Goal: Register for event/course

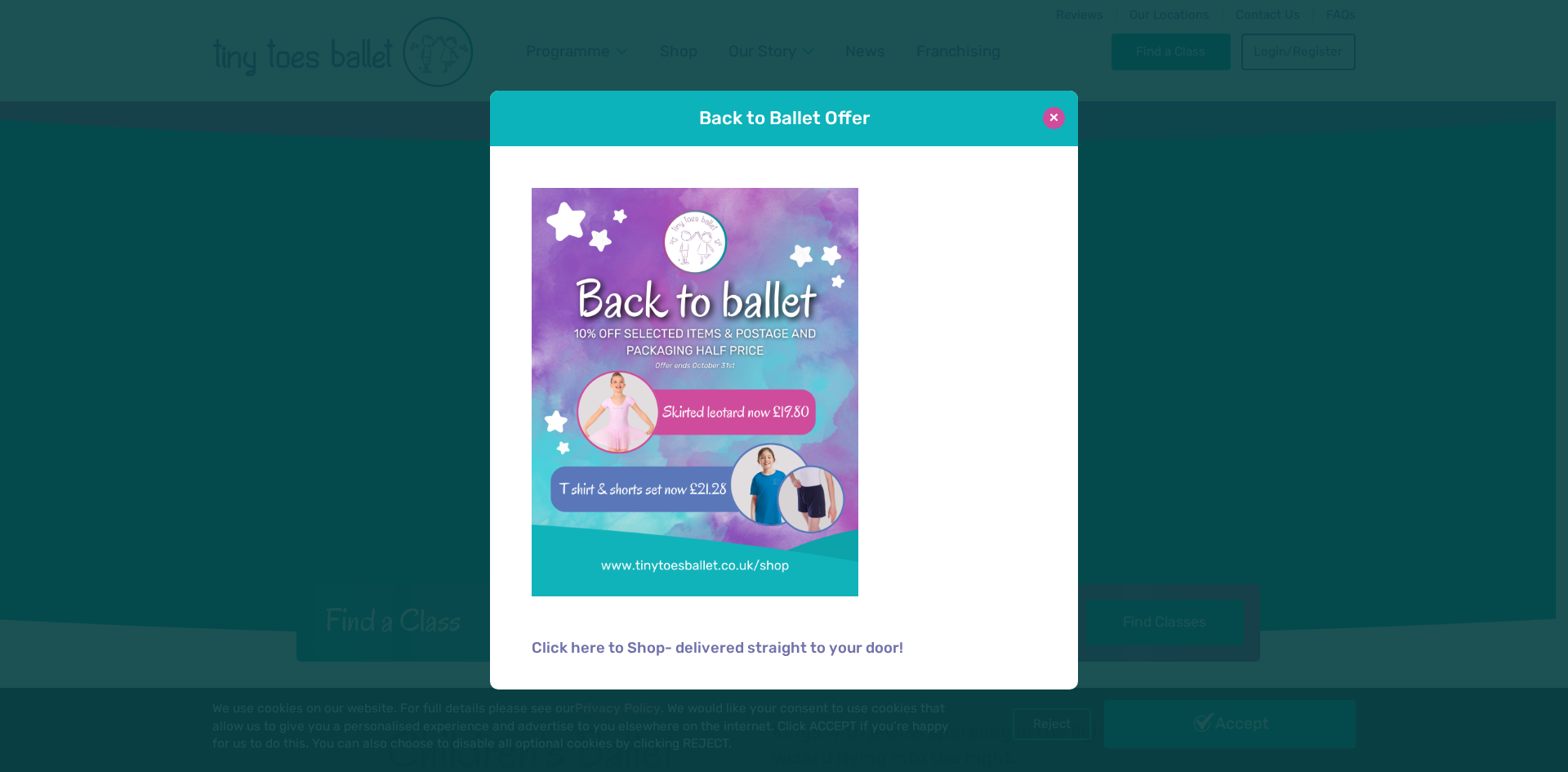
click at [1054, 117] on button at bounding box center [1054, 118] width 22 height 22
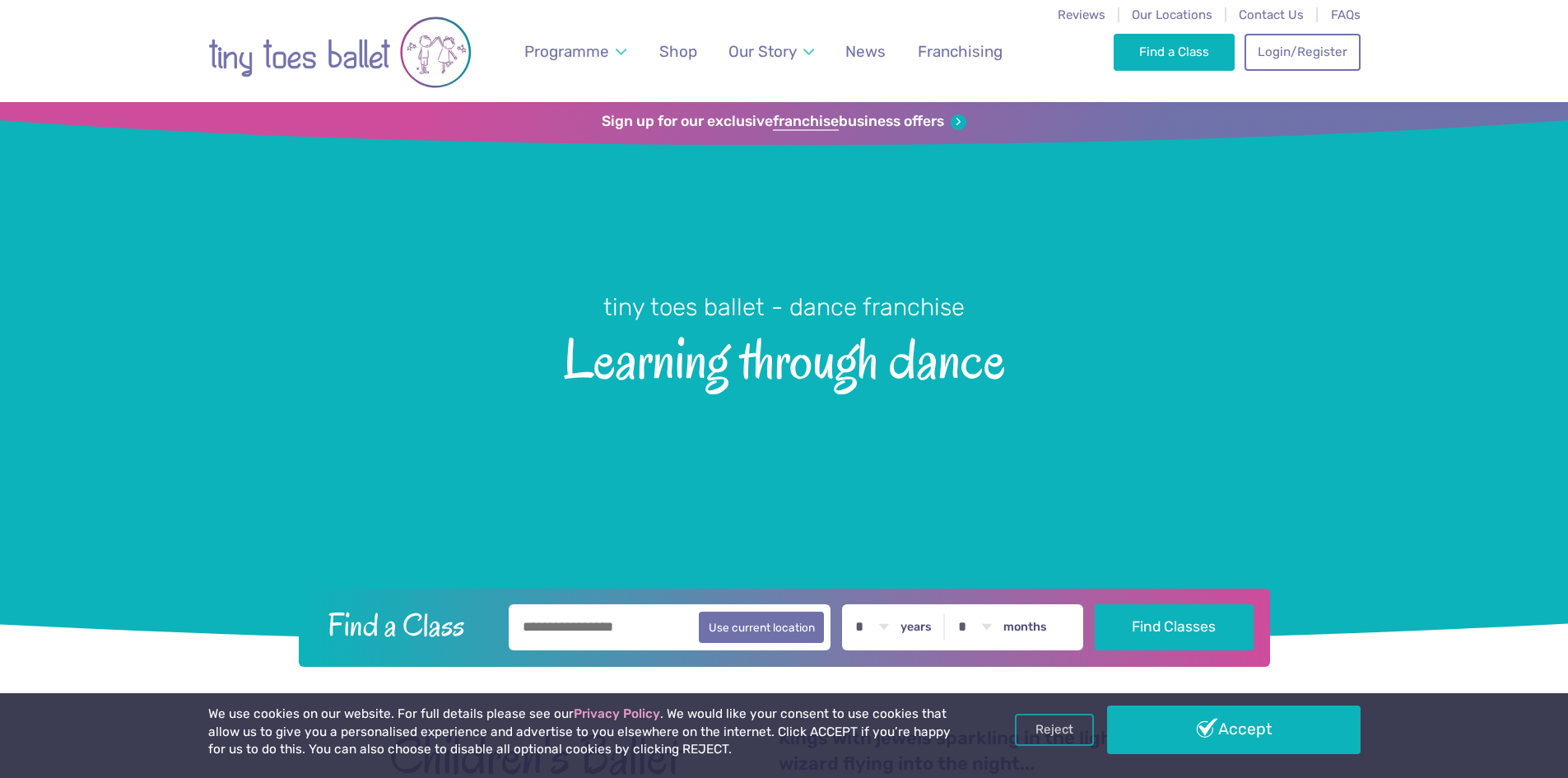
click at [592, 621] on input "text" at bounding box center [670, 627] width 323 height 46
type input "*******"
click at [1095, 604] on button "Find Classes" at bounding box center [1174, 627] width 159 height 46
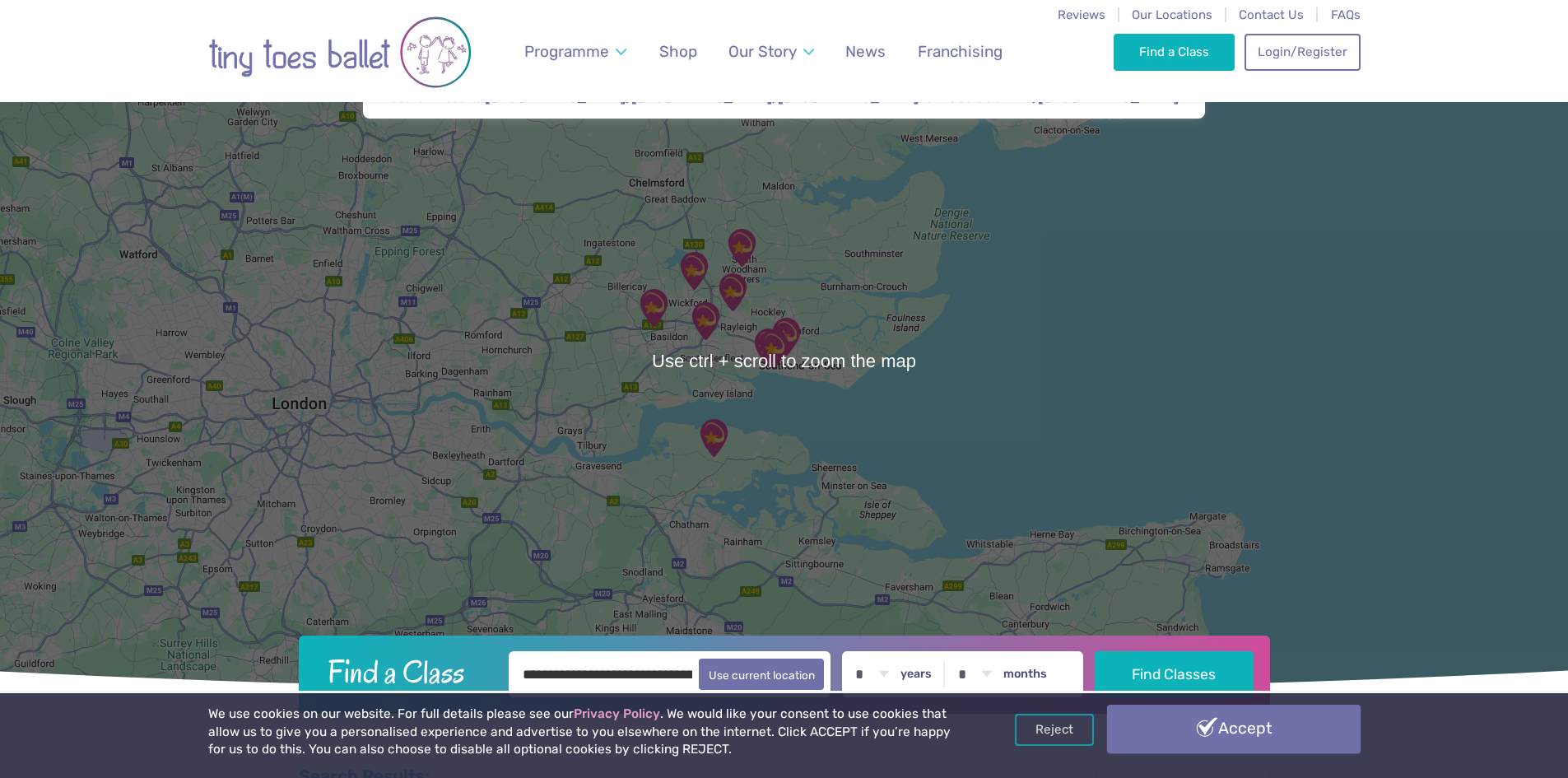
scroll to position [82, 0]
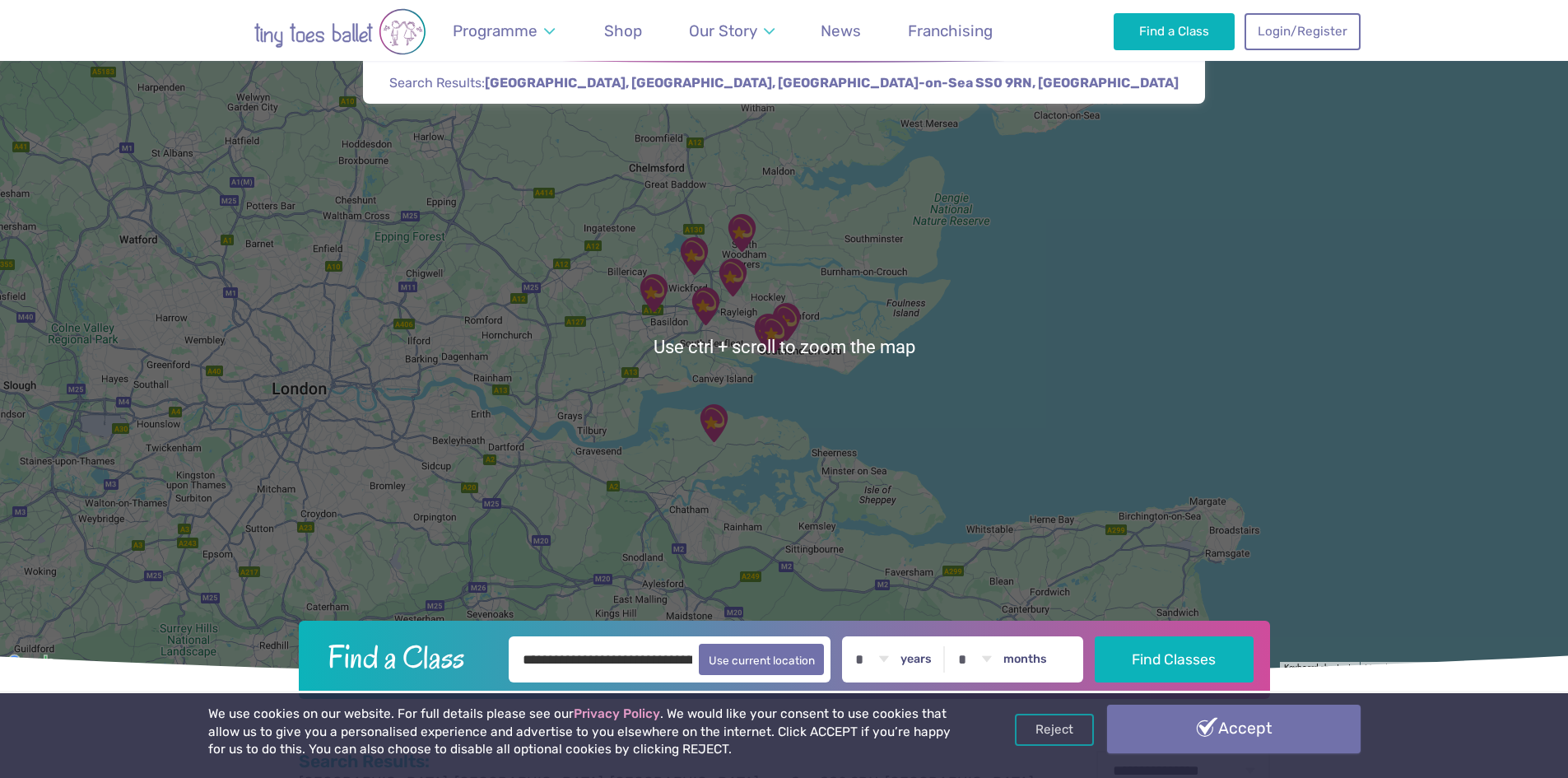
click at [1233, 735] on link "Accept" at bounding box center [1234, 728] width 254 height 48
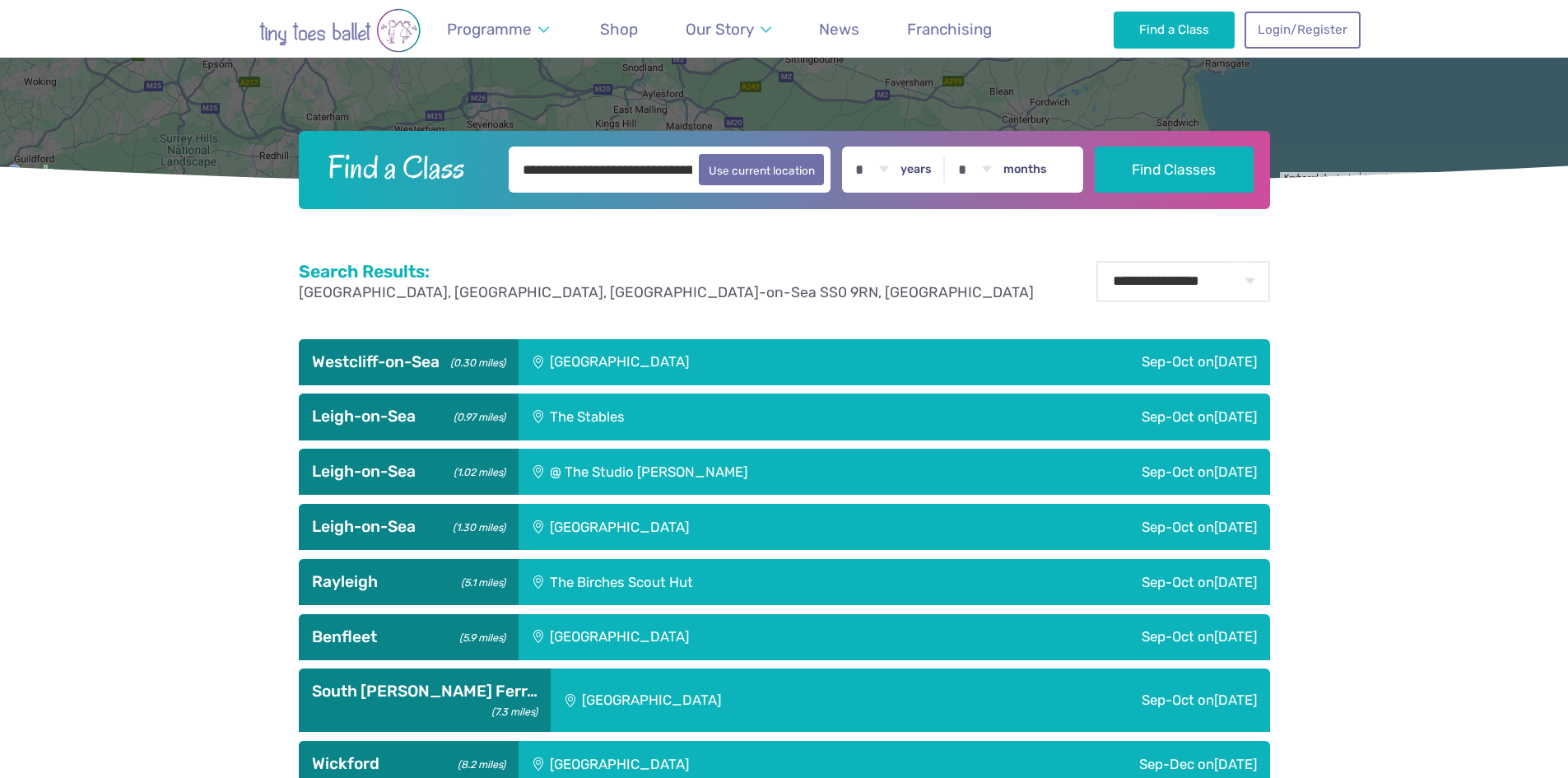
scroll to position [576, 0]
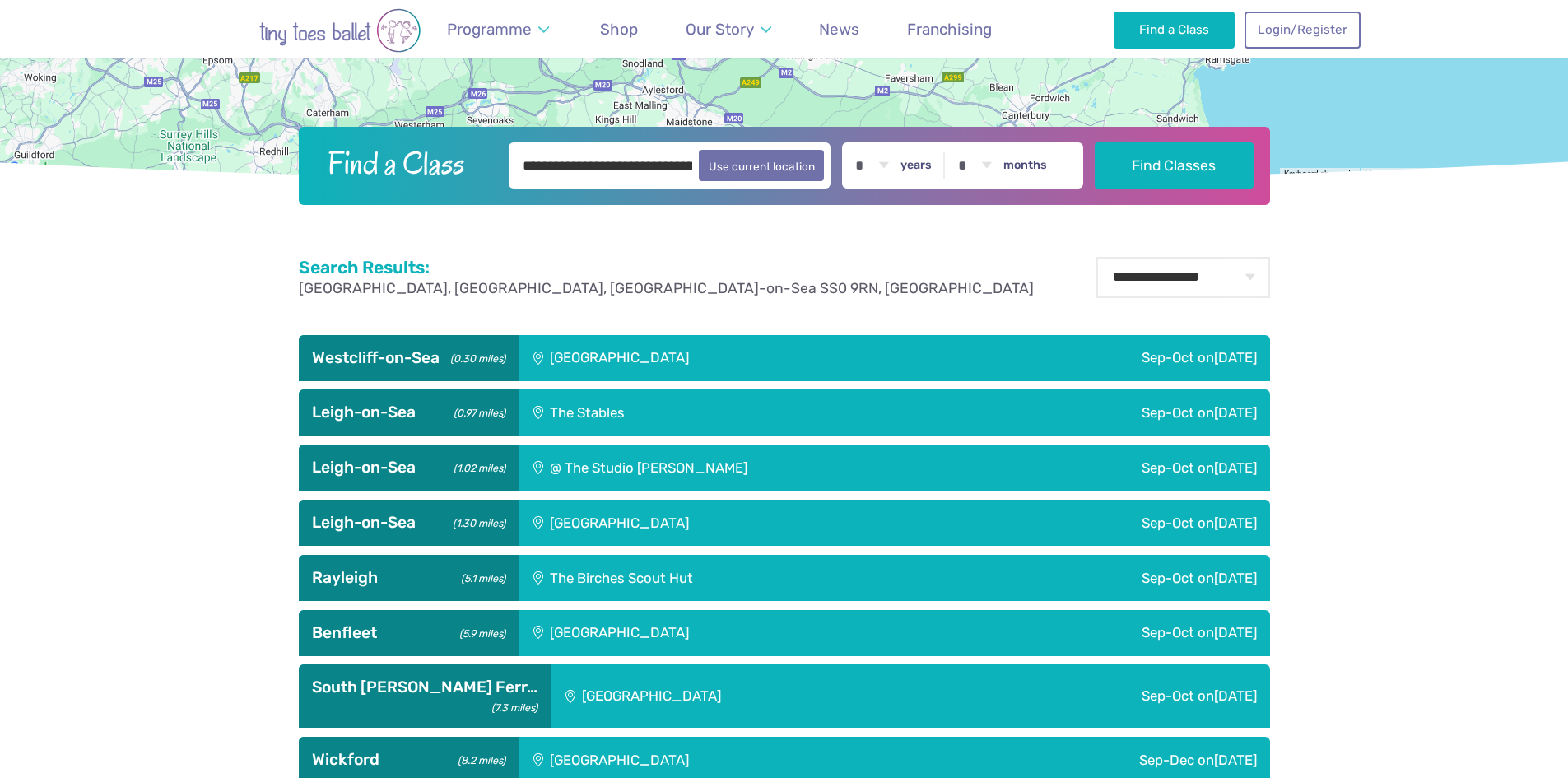
click at [590, 454] on div "@ The Studio Leigh" at bounding box center [755, 468] width 474 height 46
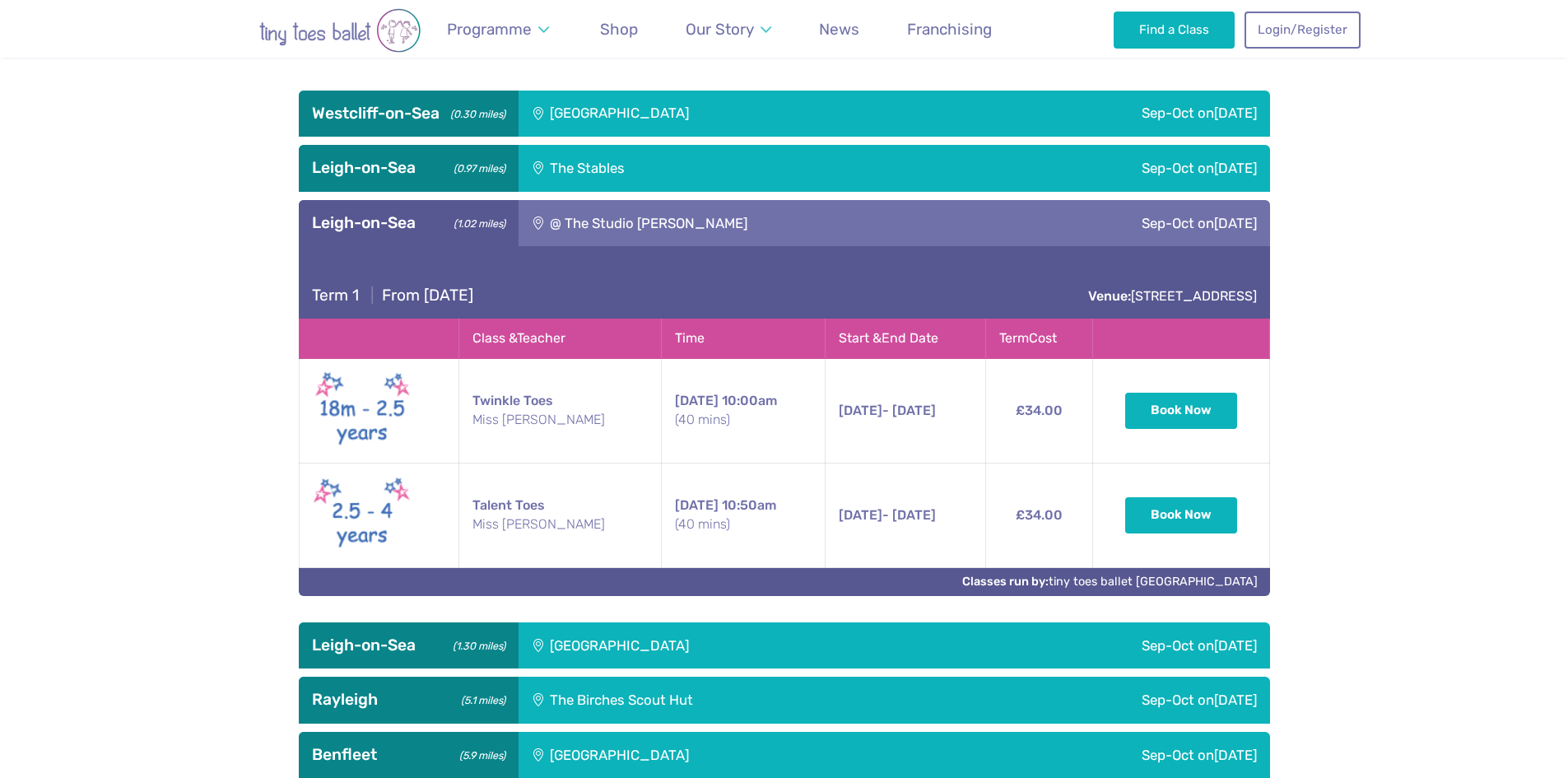
scroll to position [823, 0]
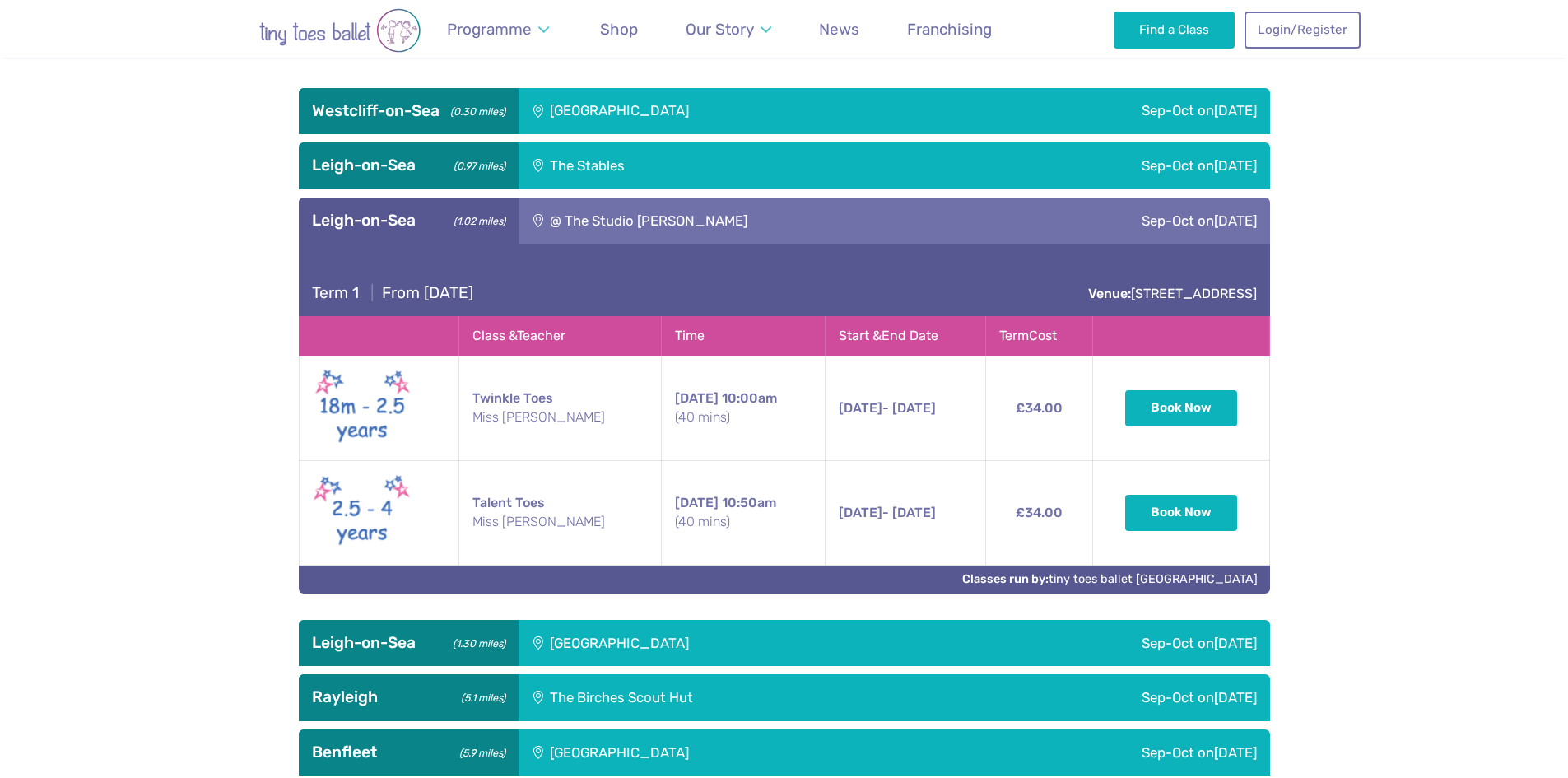
click at [646, 230] on div "@ The Studio [PERSON_NAME]" at bounding box center [755, 220] width 474 height 46
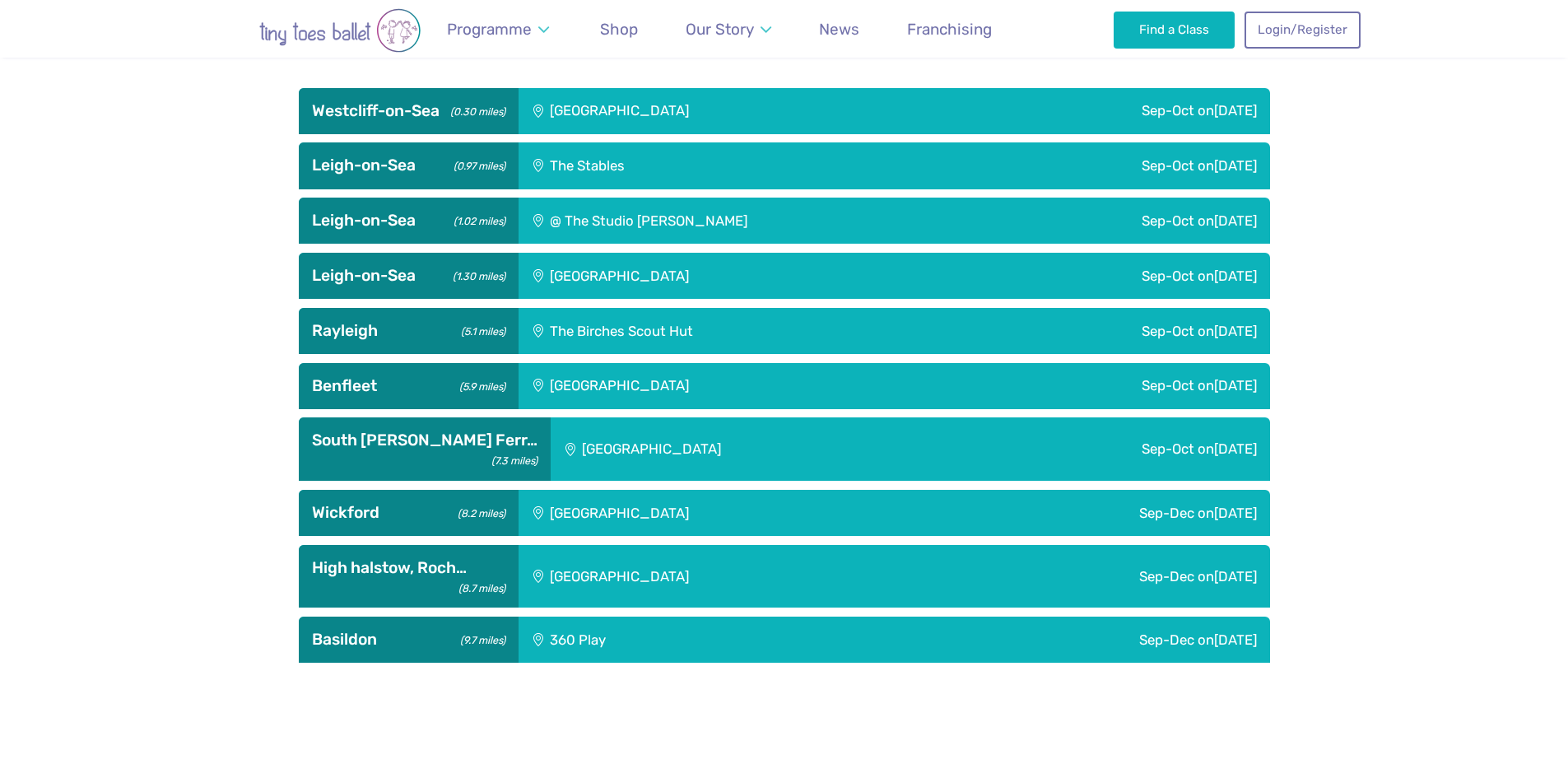
click at [631, 271] on div "[GEOGRAPHIC_DATA]" at bounding box center [730, 276] width 425 height 46
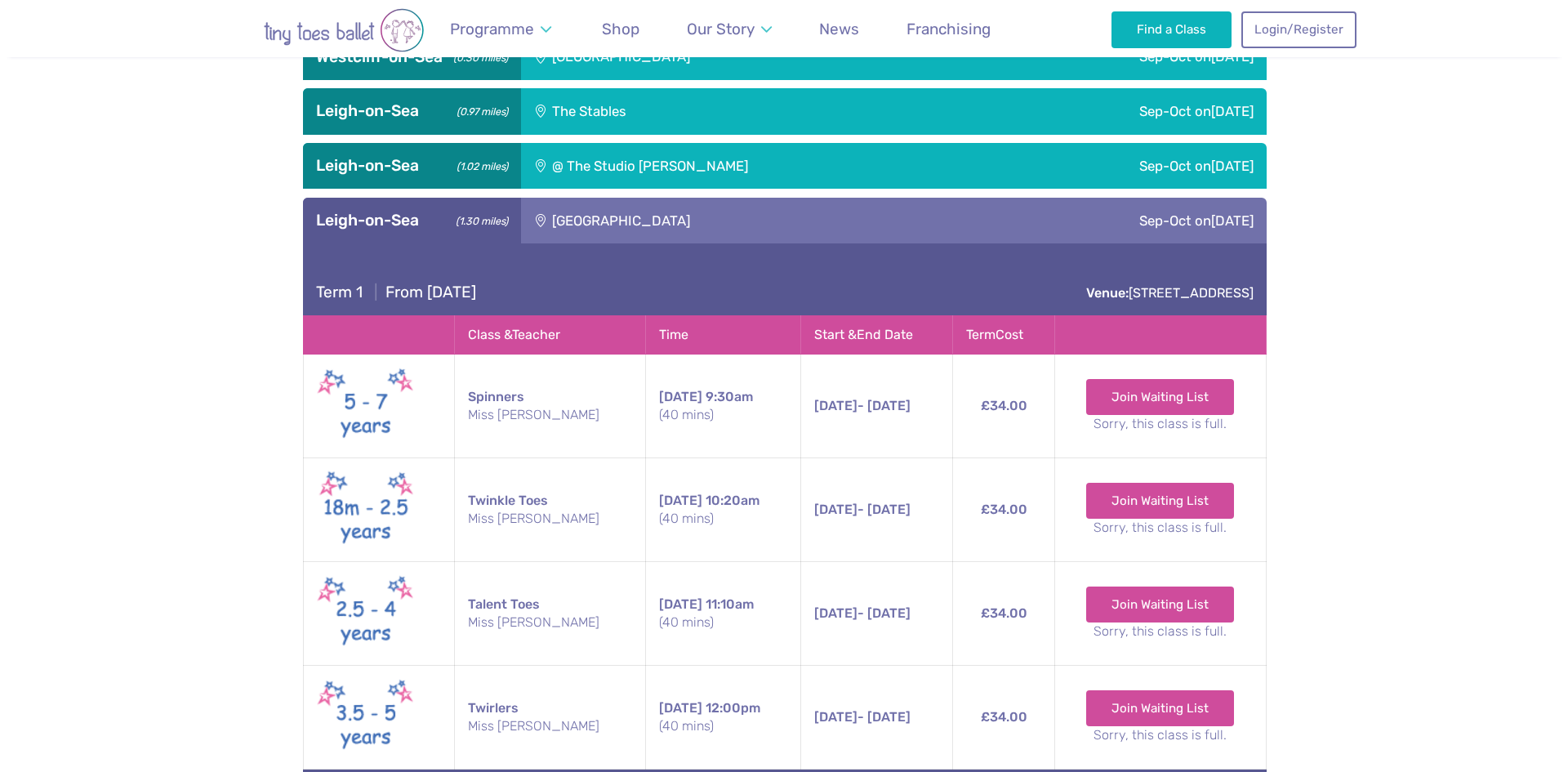
scroll to position [898, 0]
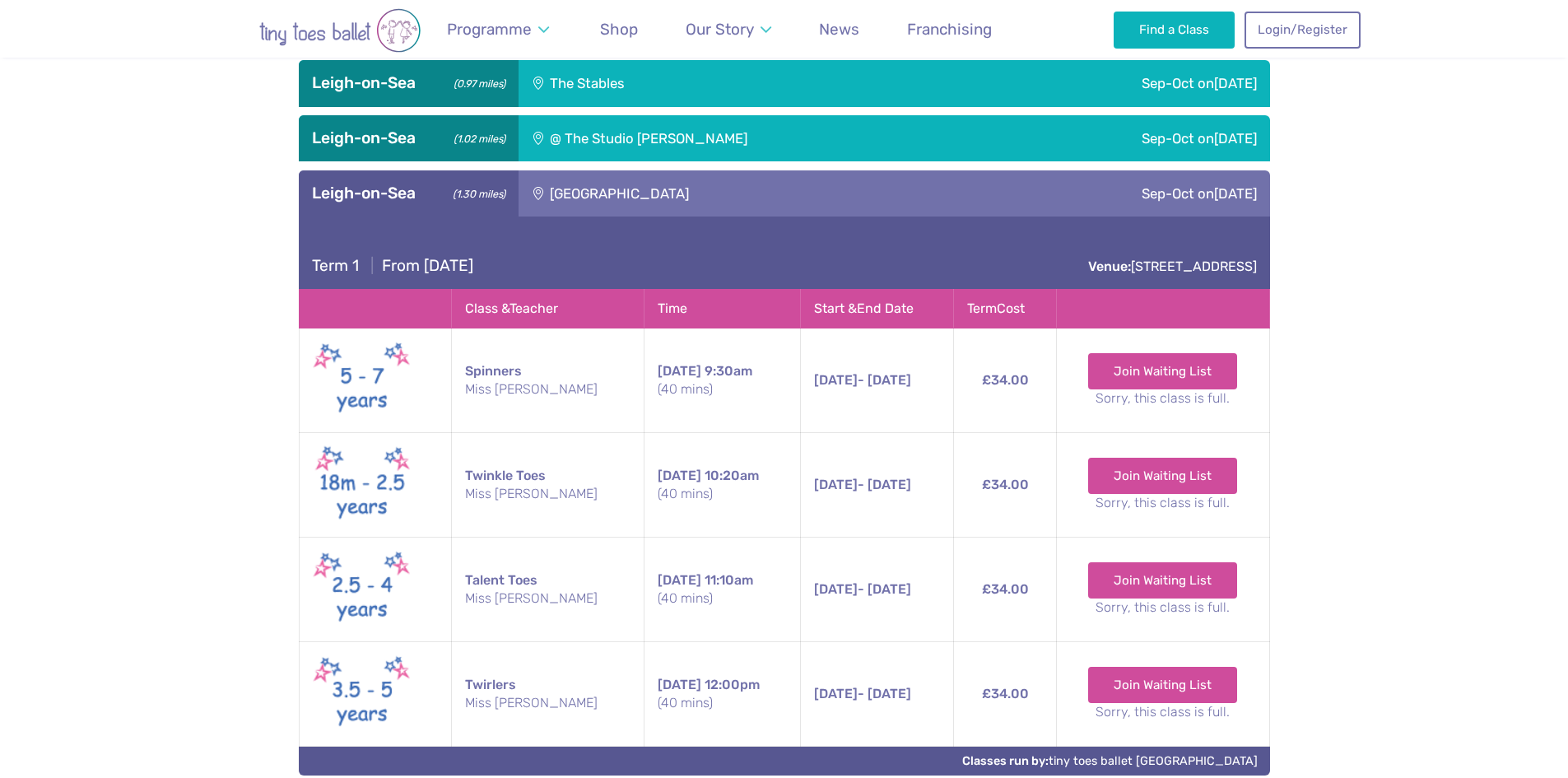
click at [588, 201] on div "[GEOGRAPHIC_DATA]" at bounding box center [730, 194] width 425 height 46
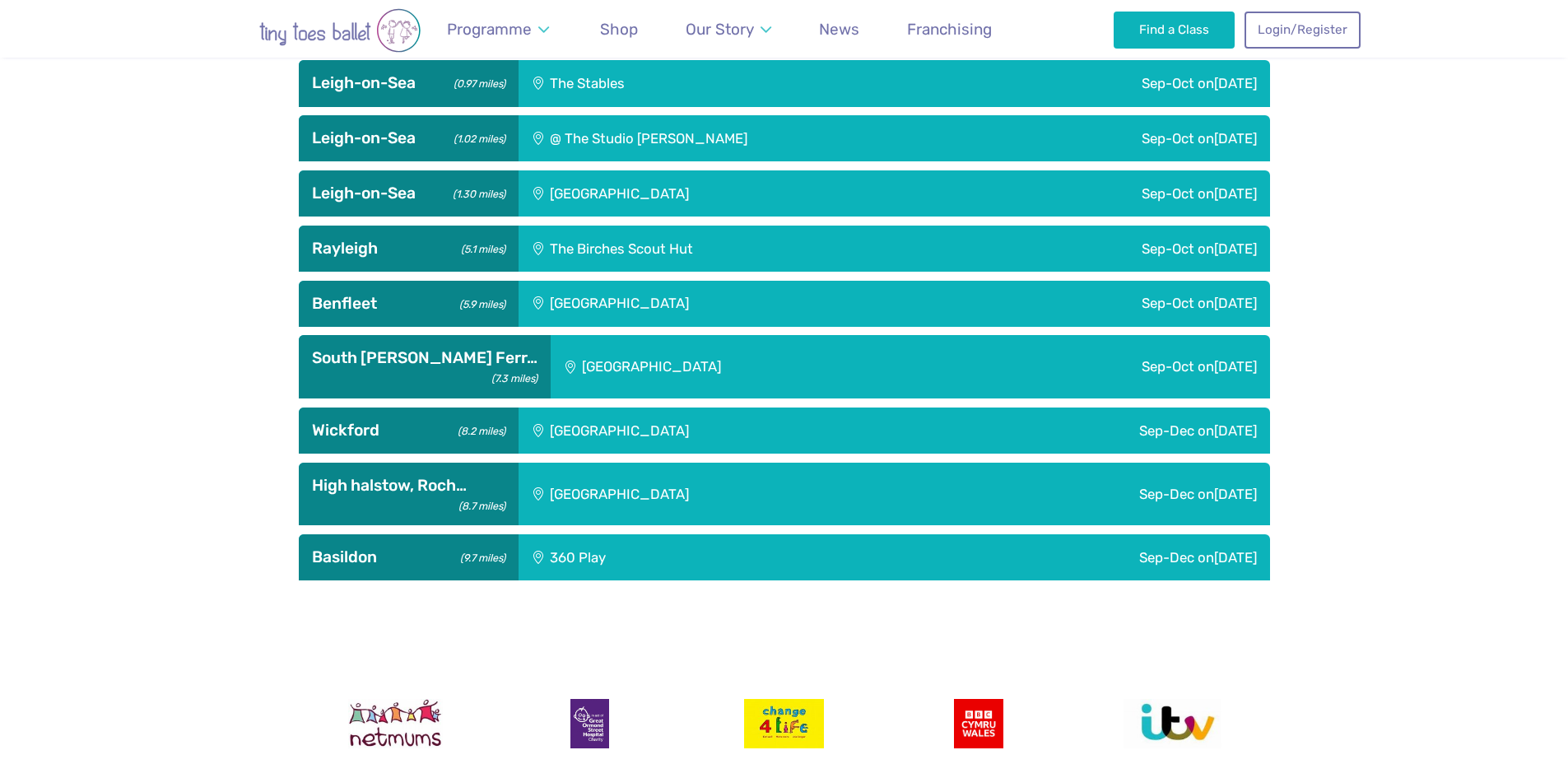
click at [604, 94] on div "The Stables" at bounding box center [691, 83] width 345 height 46
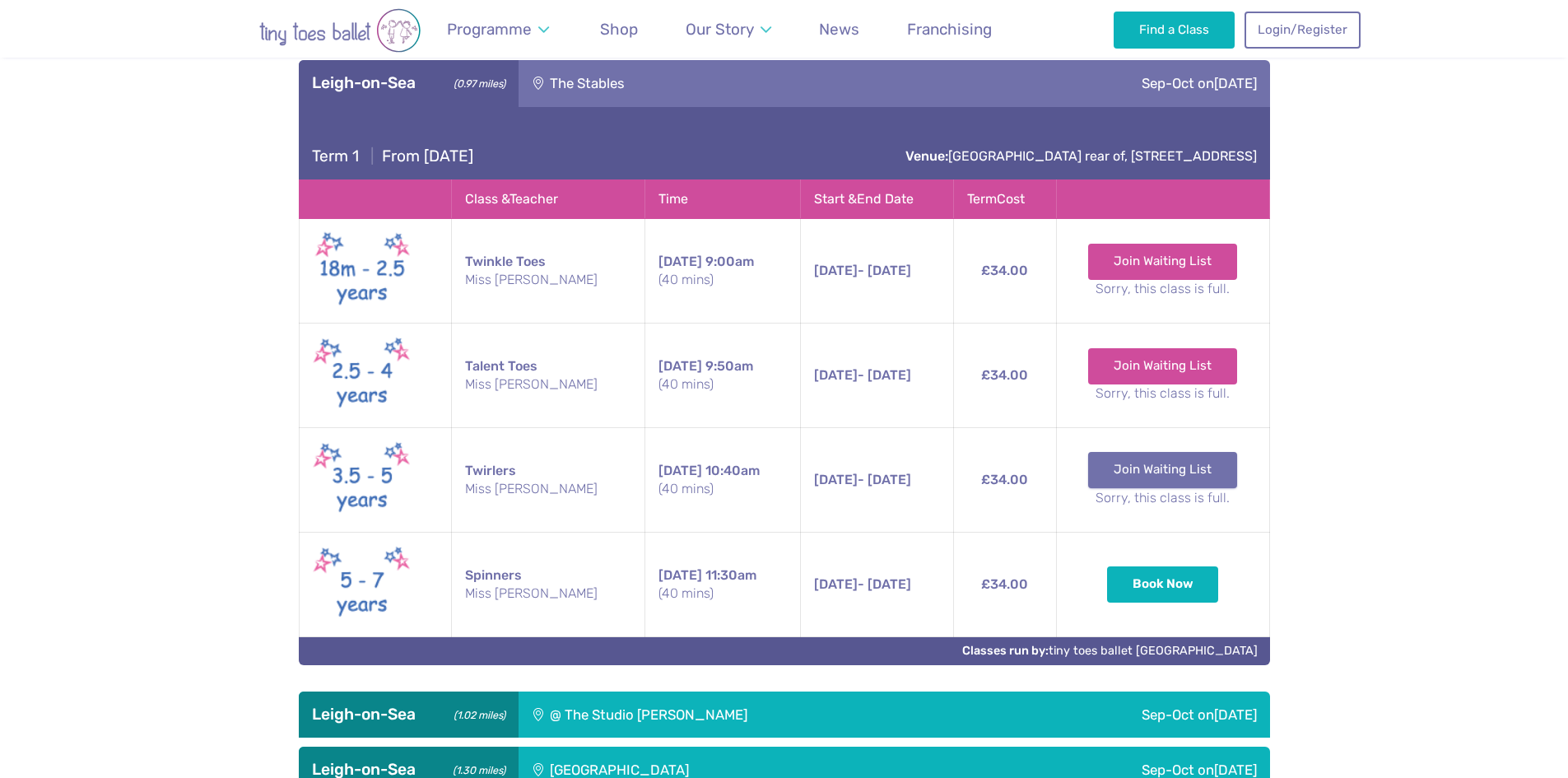
click at [1156, 465] on link "Join Waiting List" at bounding box center [1162, 470] width 149 height 36
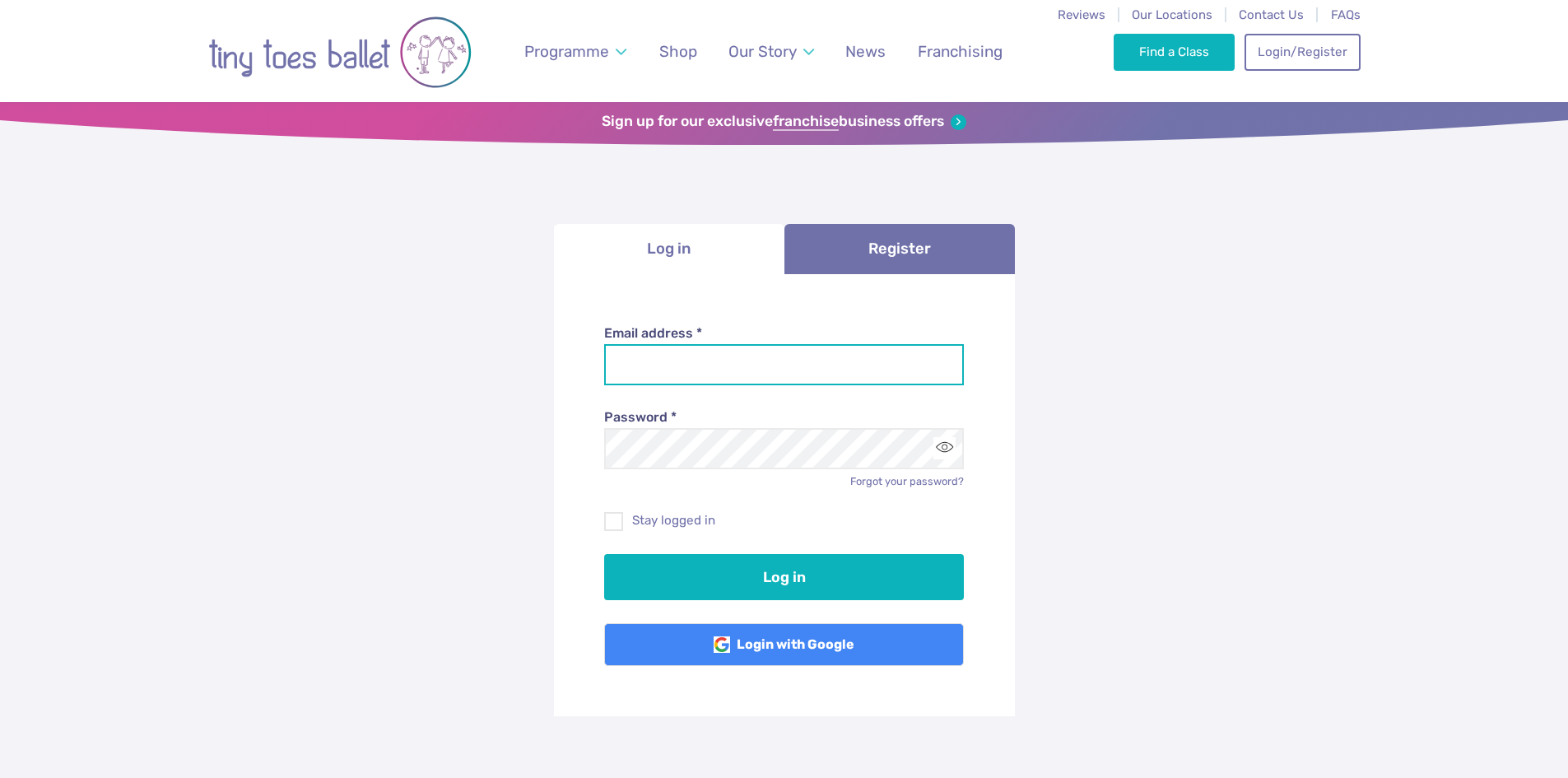
click at [647, 367] on input "Email address *" at bounding box center [783, 364] width 359 height 41
type input "**********"
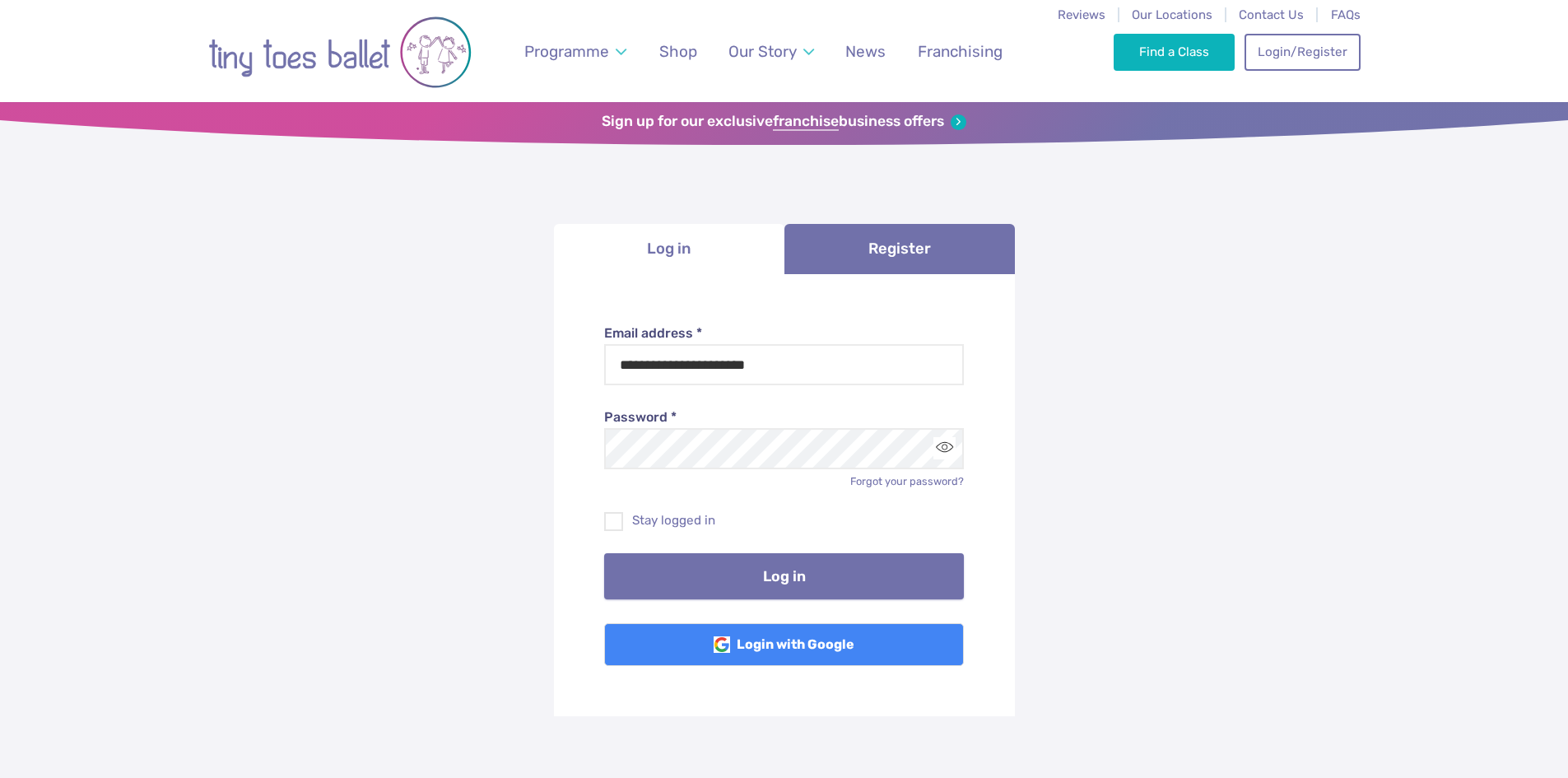
click at [788, 576] on button "Log in" at bounding box center [783, 576] width 359 height 46
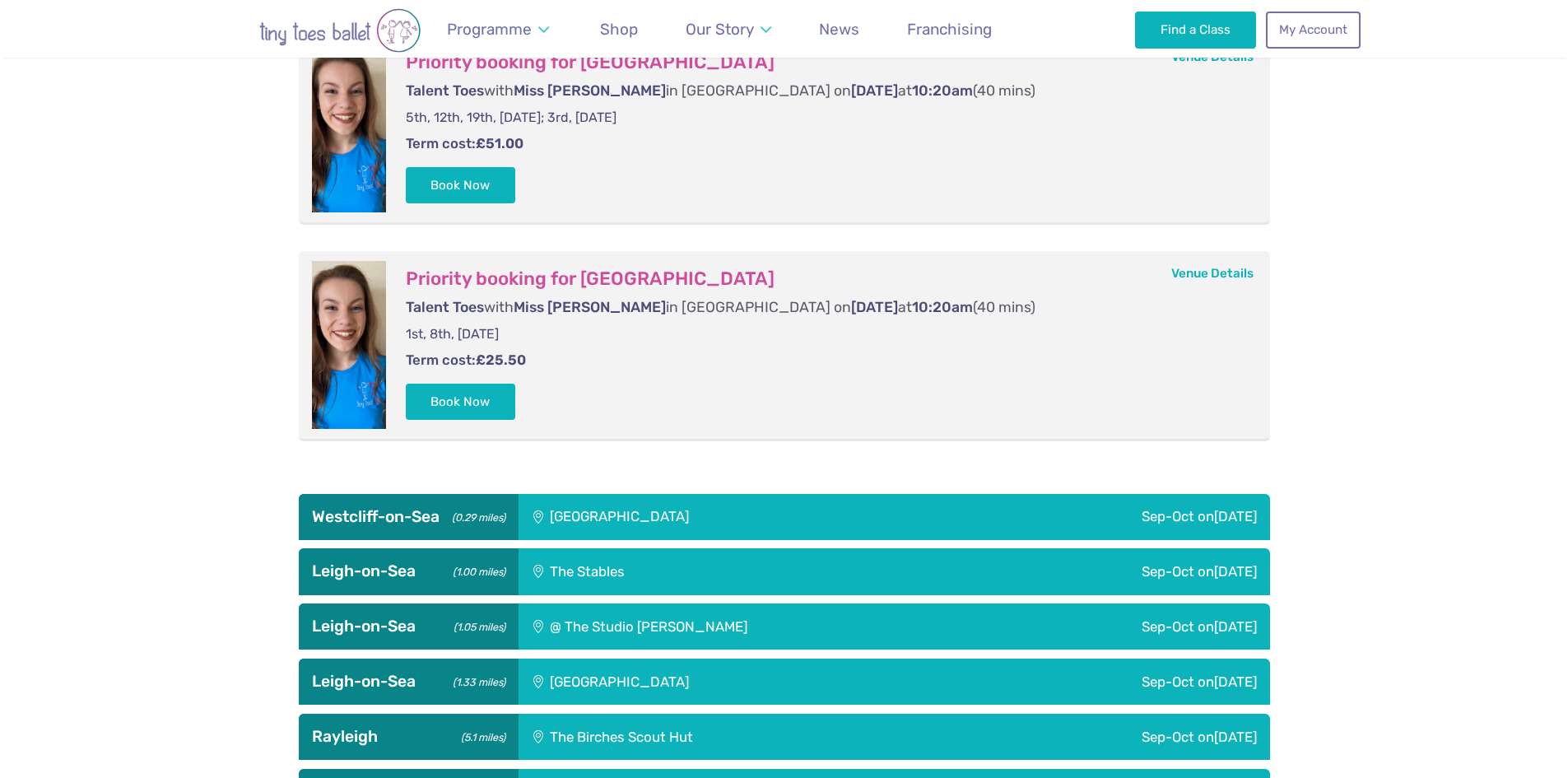
scroll to position [905, 0]
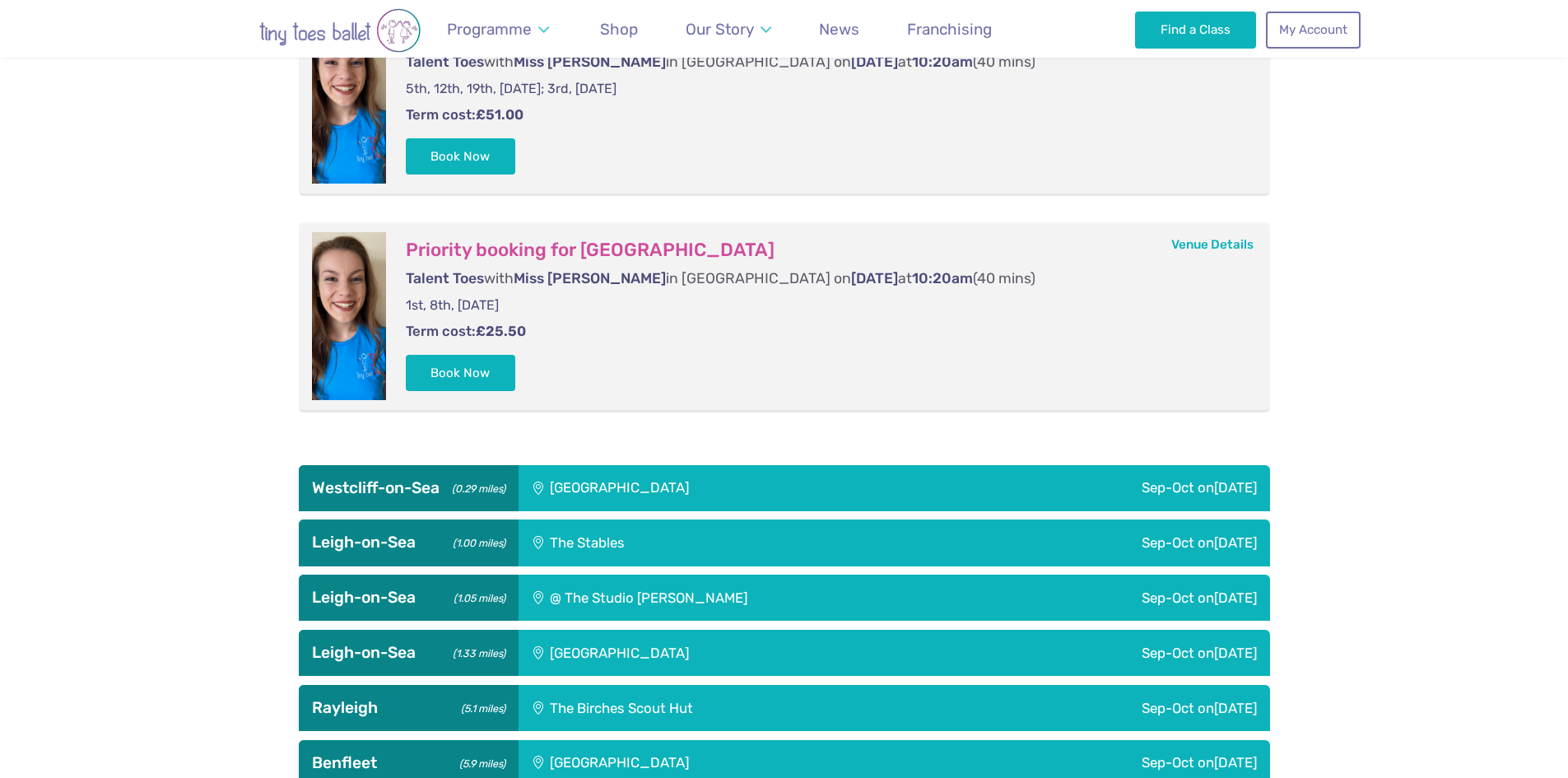
click at [611, 542] on div "The Stables" at bounding box center [691, 542] width 345 height 46
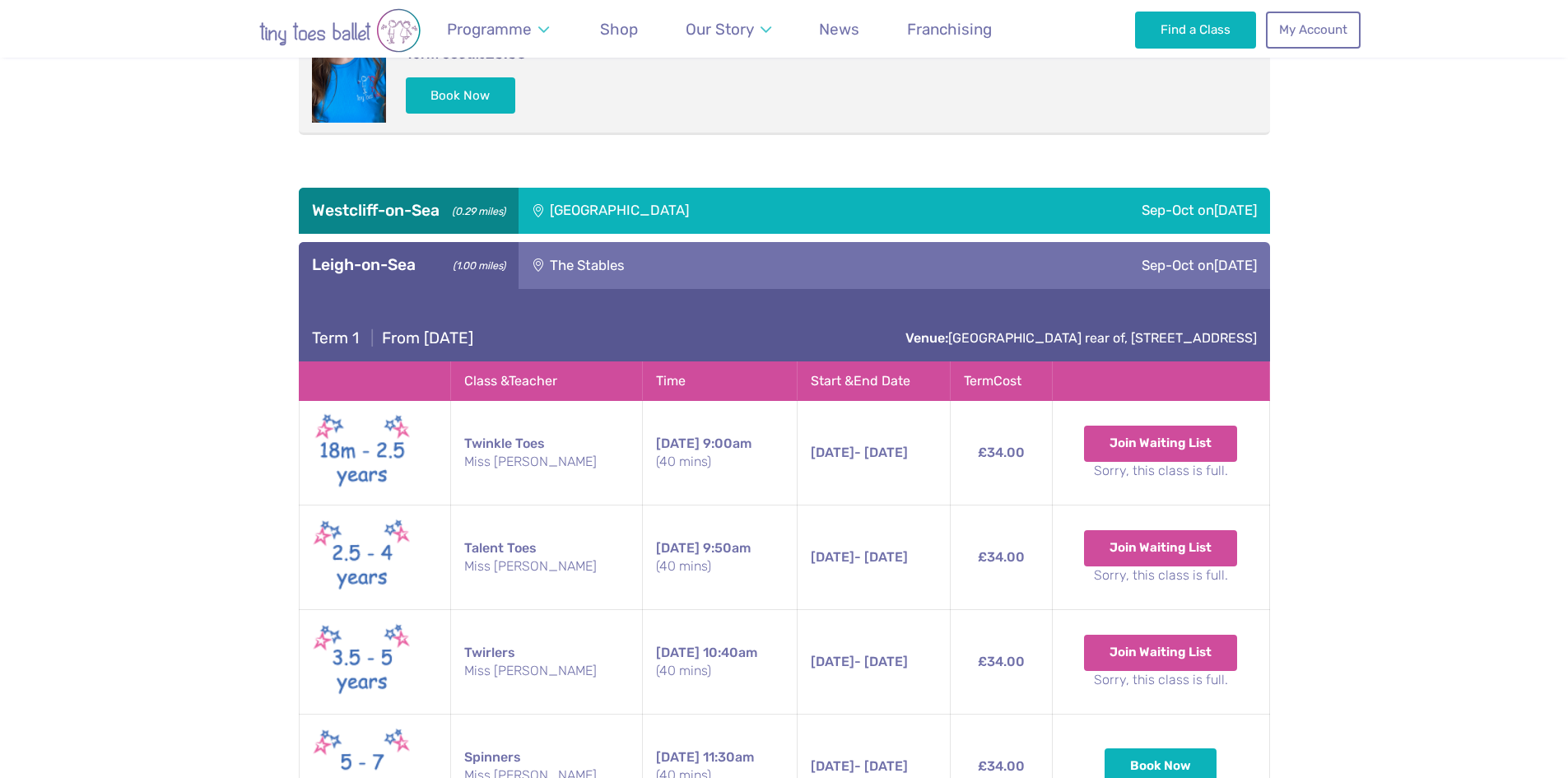
scroll to position [1234, 0]
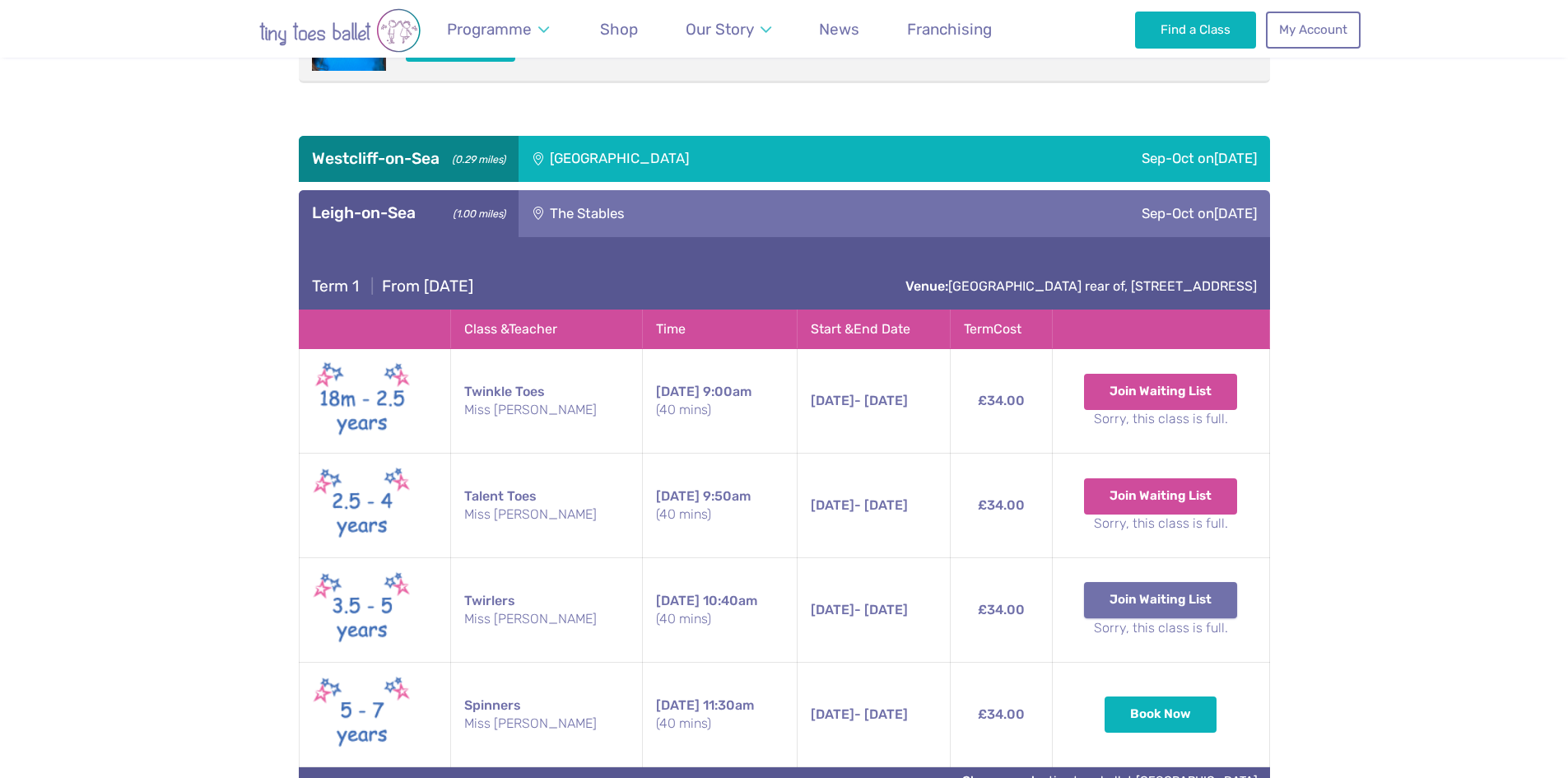
click at [1155, 599] on button "Join Waiting List" at bounding box center [1161, 600] width 153 height 36
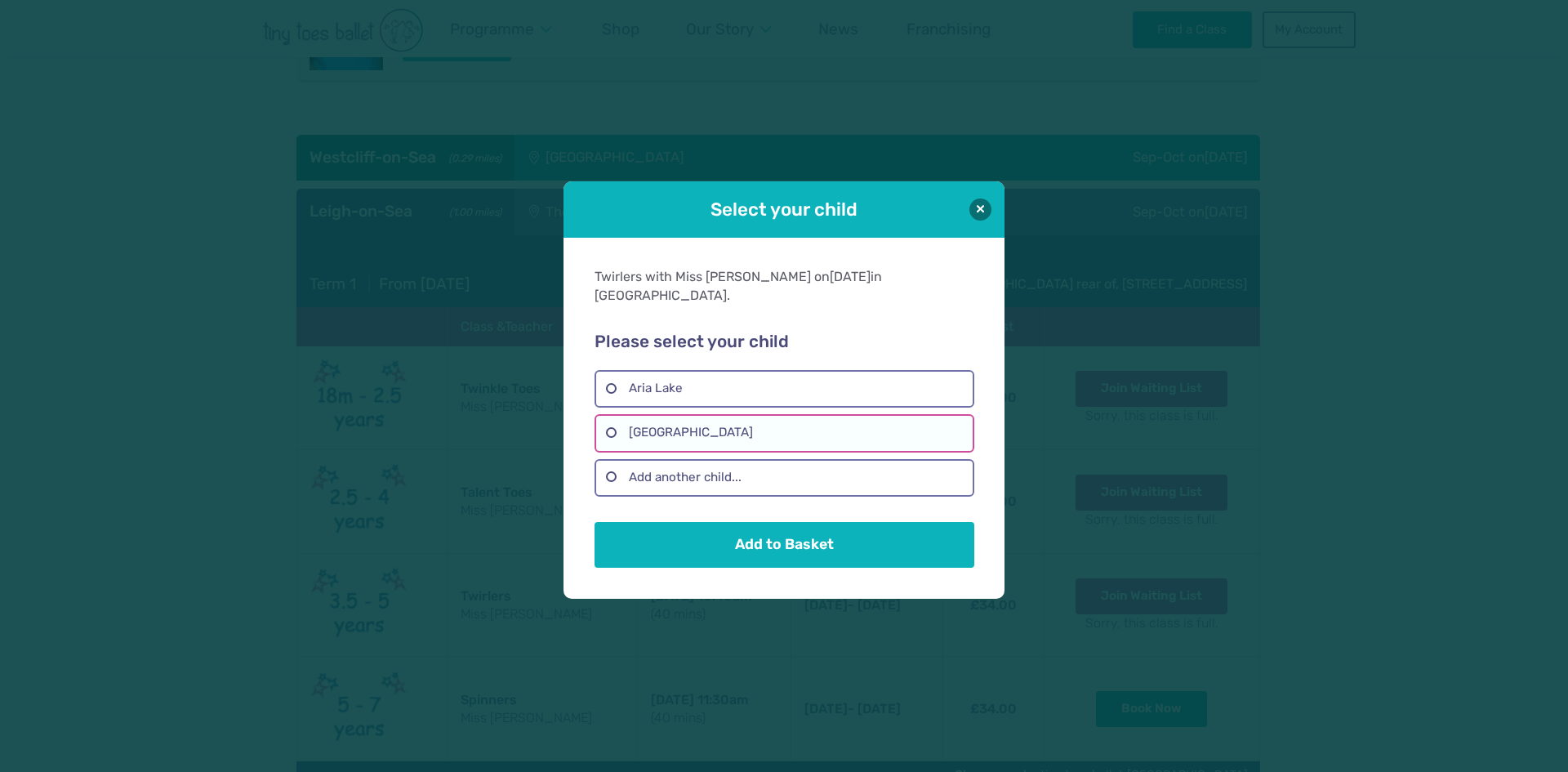
click at [705, 415] on label "[GEOGRAPHIC_DATA]" at bounding box center [784, 433] width 379 height 38
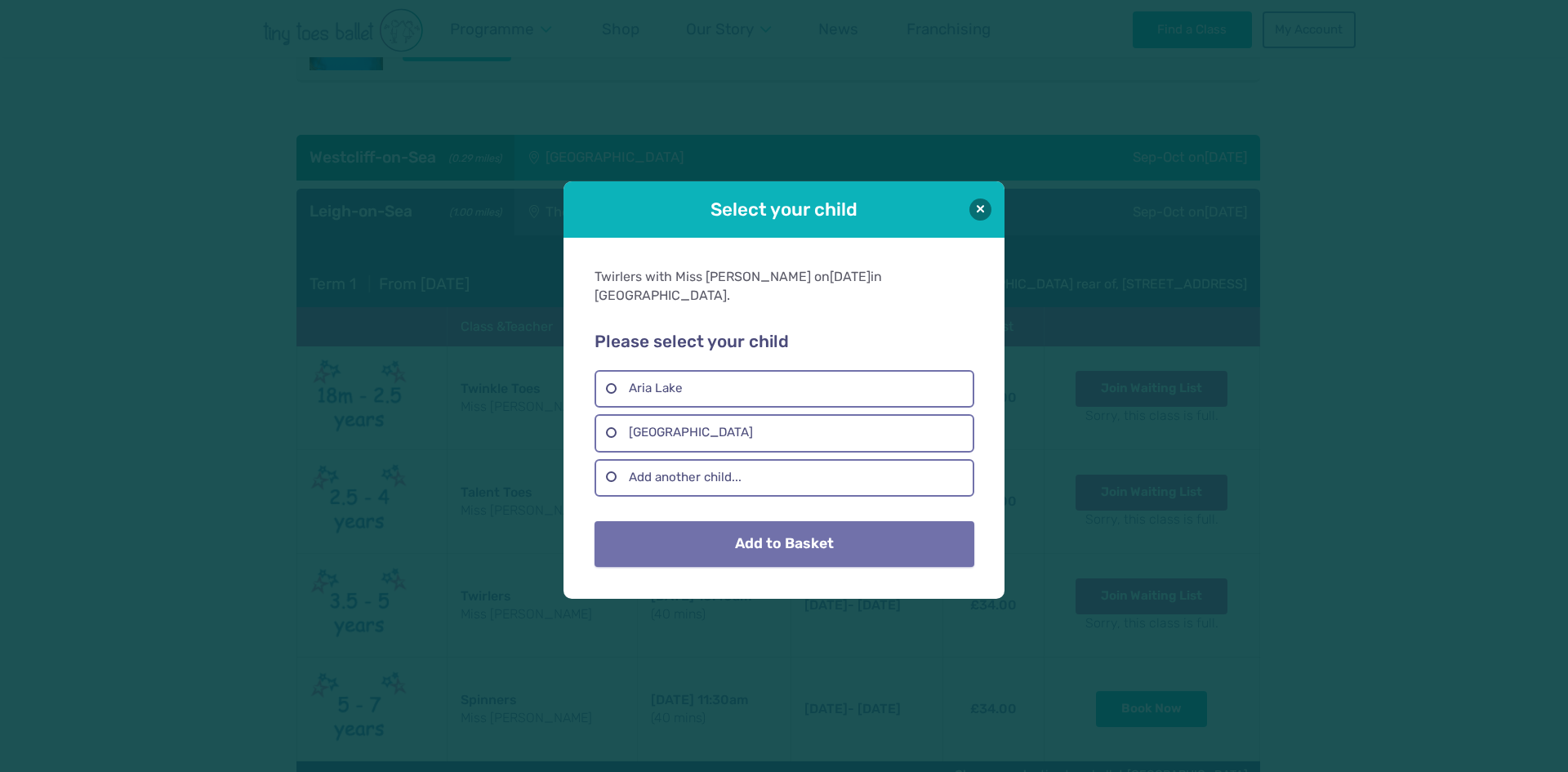
click at [758, 530] on button "Add to Basket" at bounding box center [784, 544] width 379 height 46
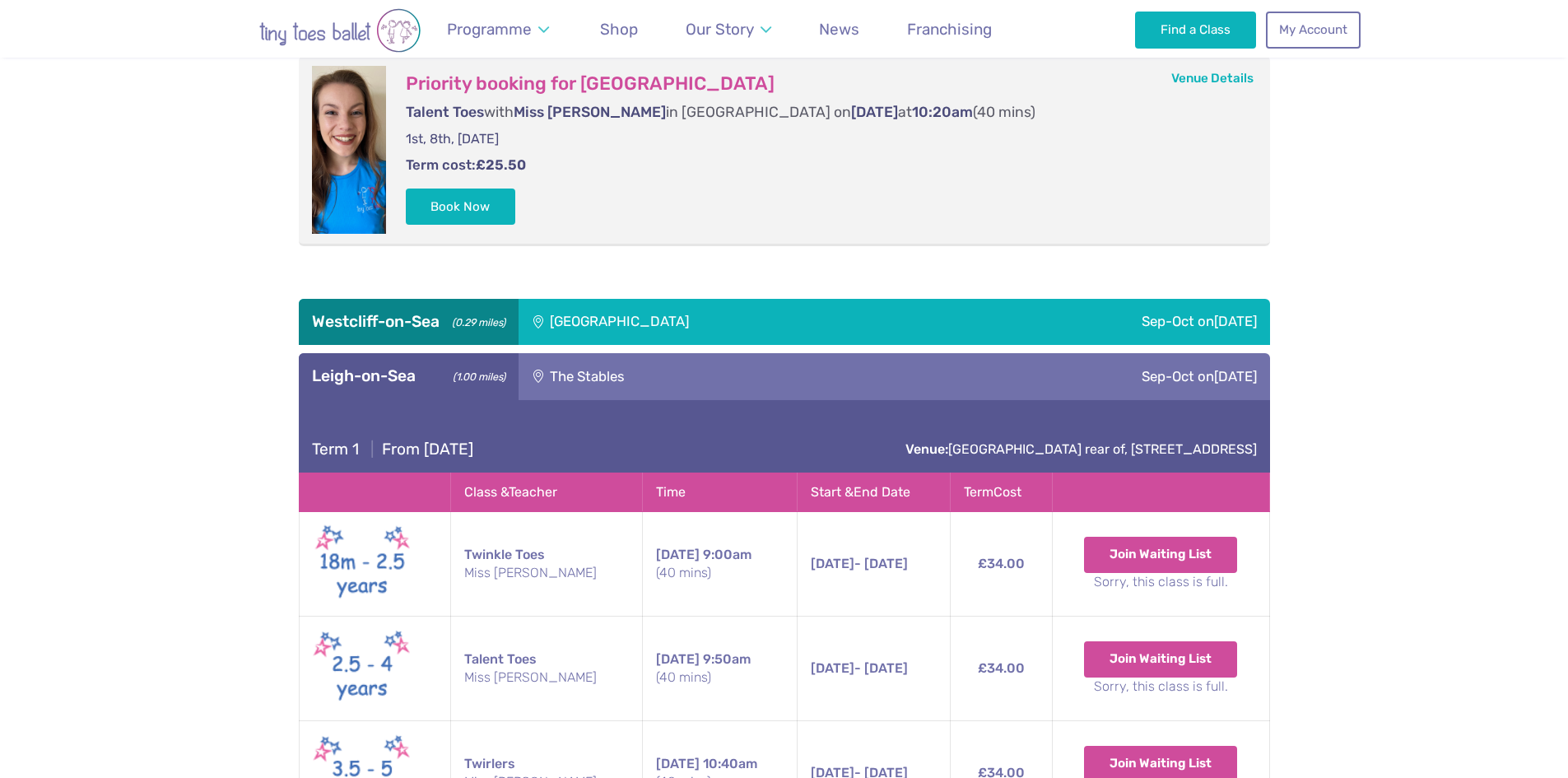
scroll to position [1070, 0]
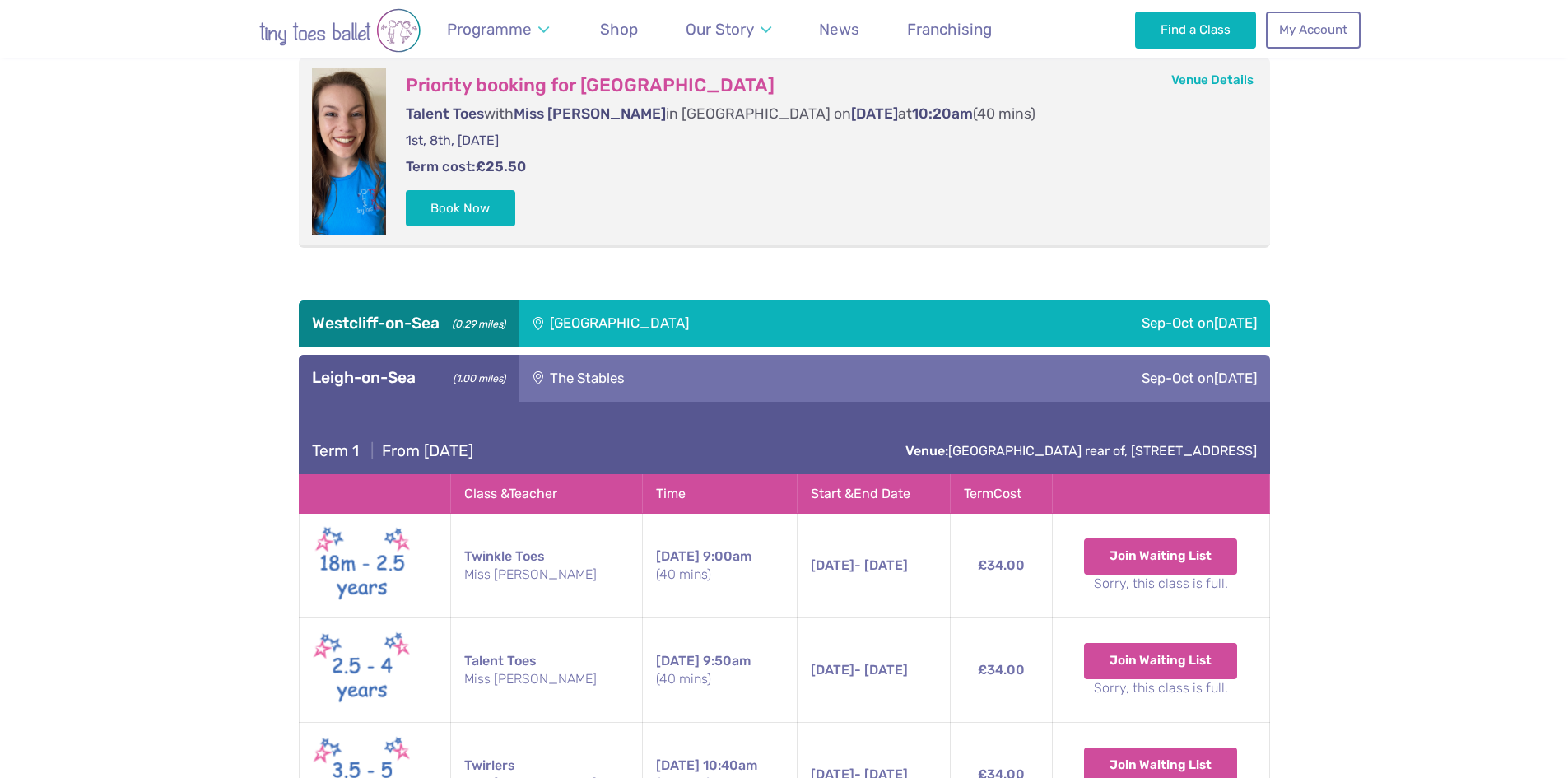
click at [614, 370] on div "The Stables" at bounding box center [691, 378] width 345 height 46
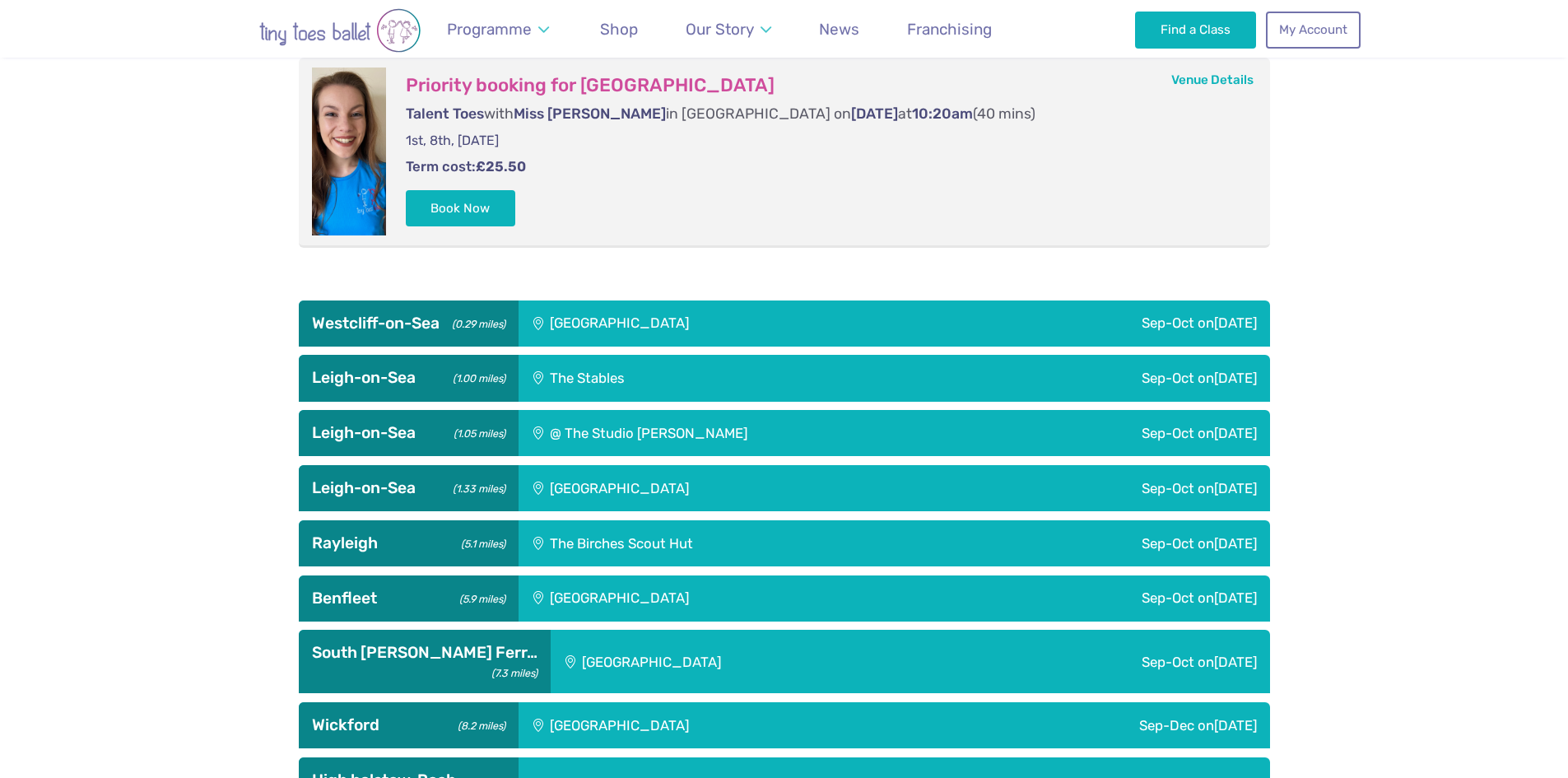
click at [622, 369] on div "The Stables" at bounding box center [691, 378] width 345 height 46
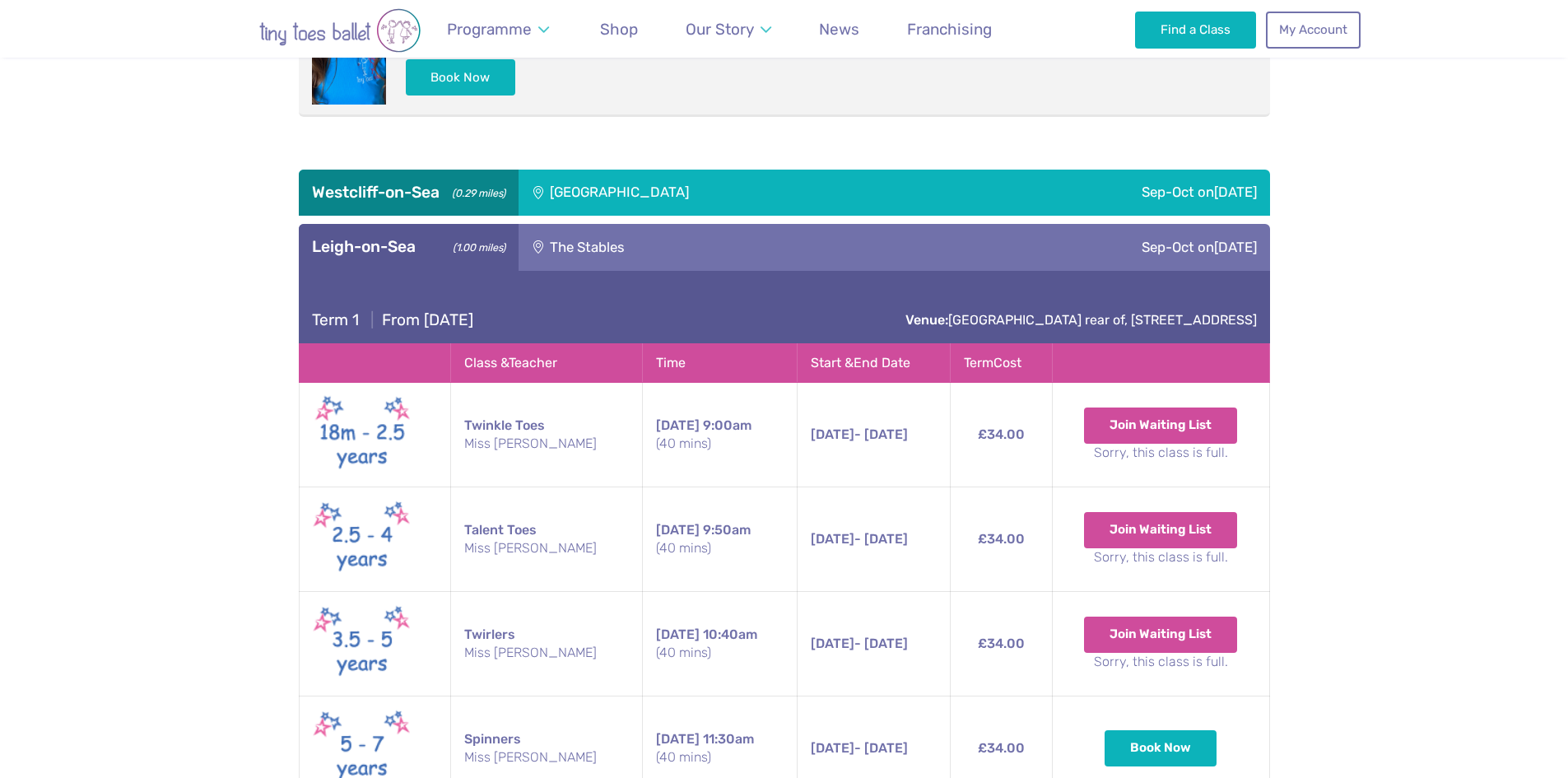
scroll to position [1152, 0]
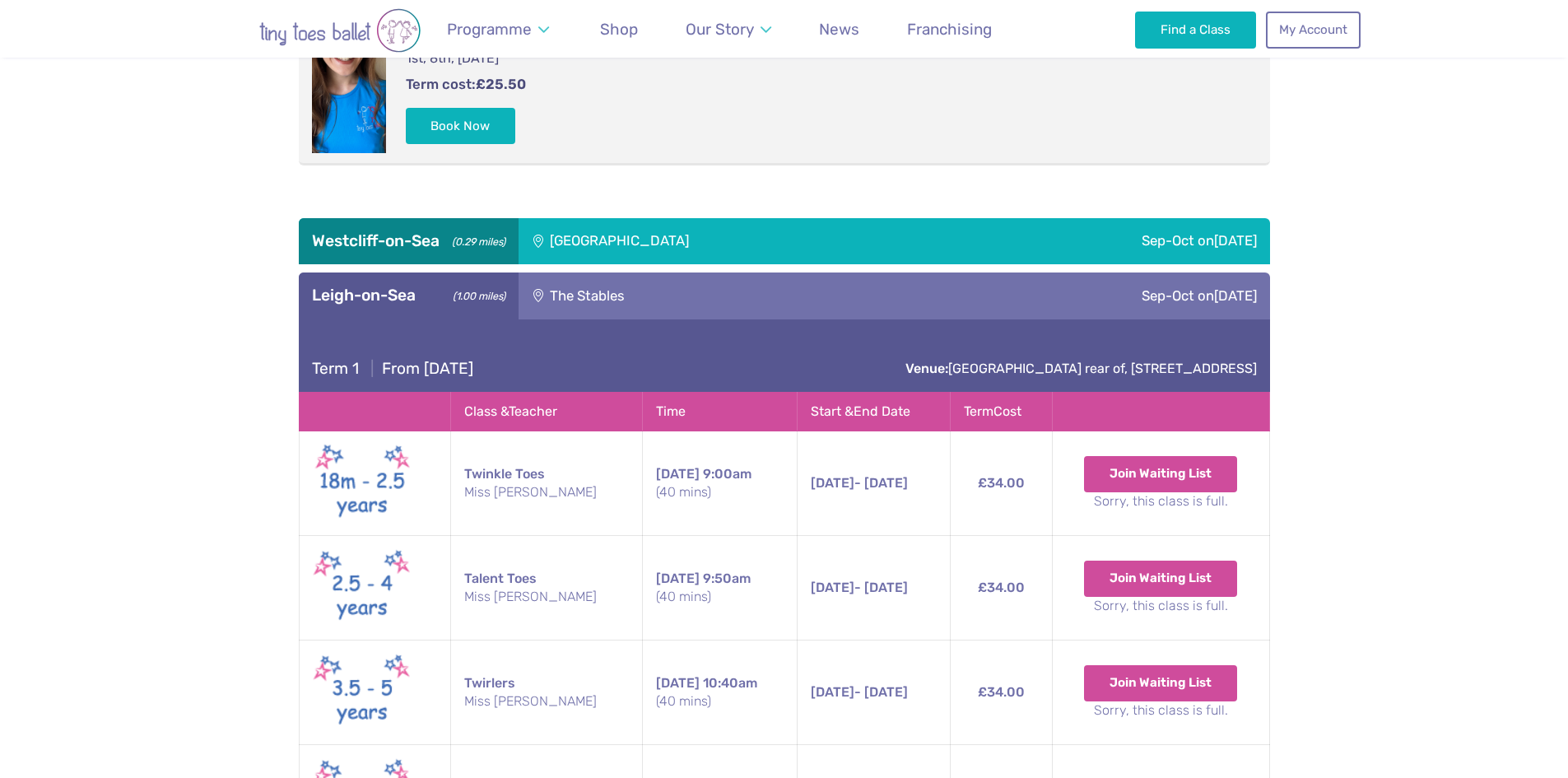
click at [634, 283] on div "The Stables" at bounding box center [691, 295] width 345 height 46
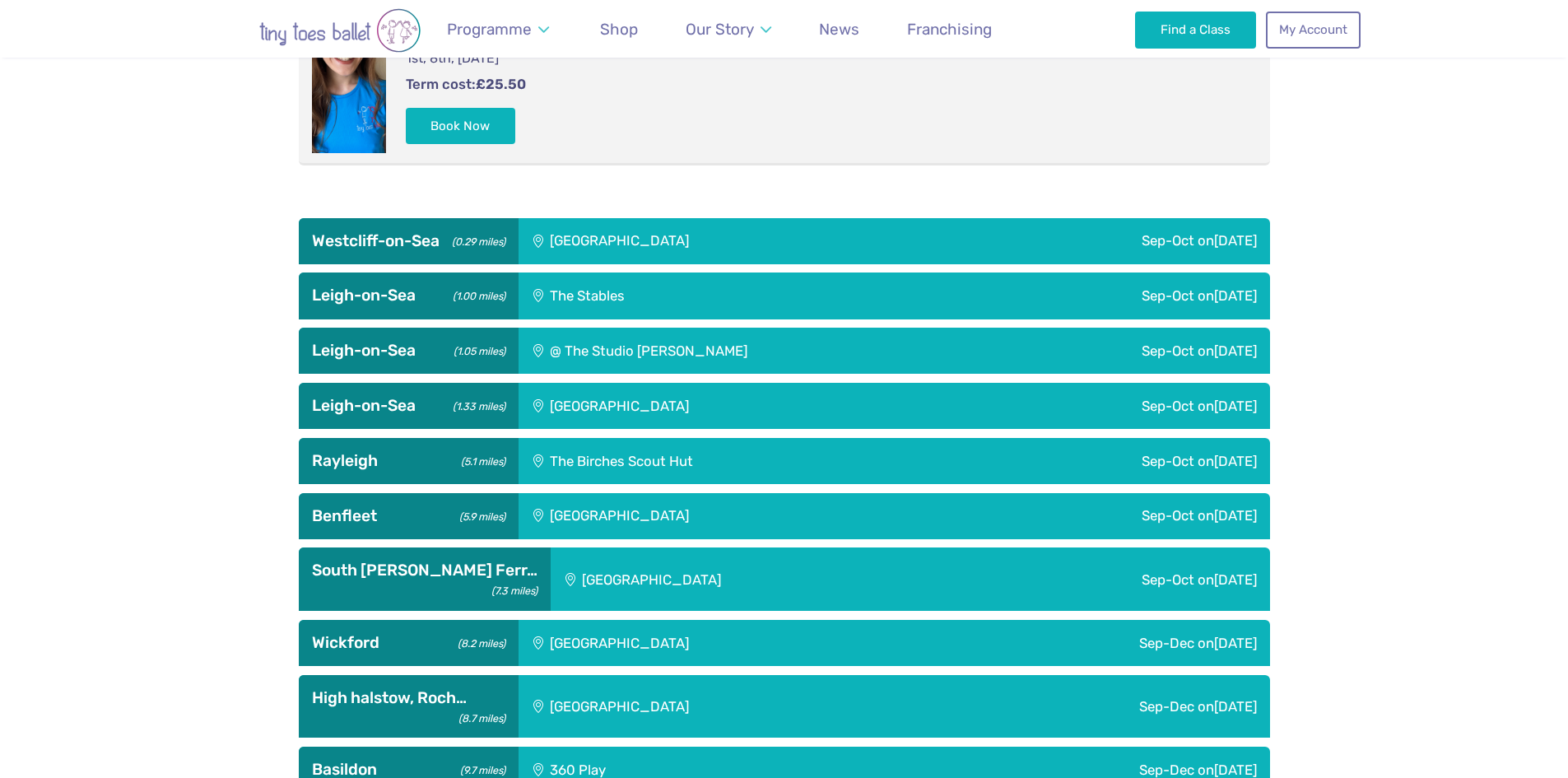
click at [796, 406] on div "[GEOGRAPHIC_DATA]" at bounding box center [730, 405] width 425 height 46
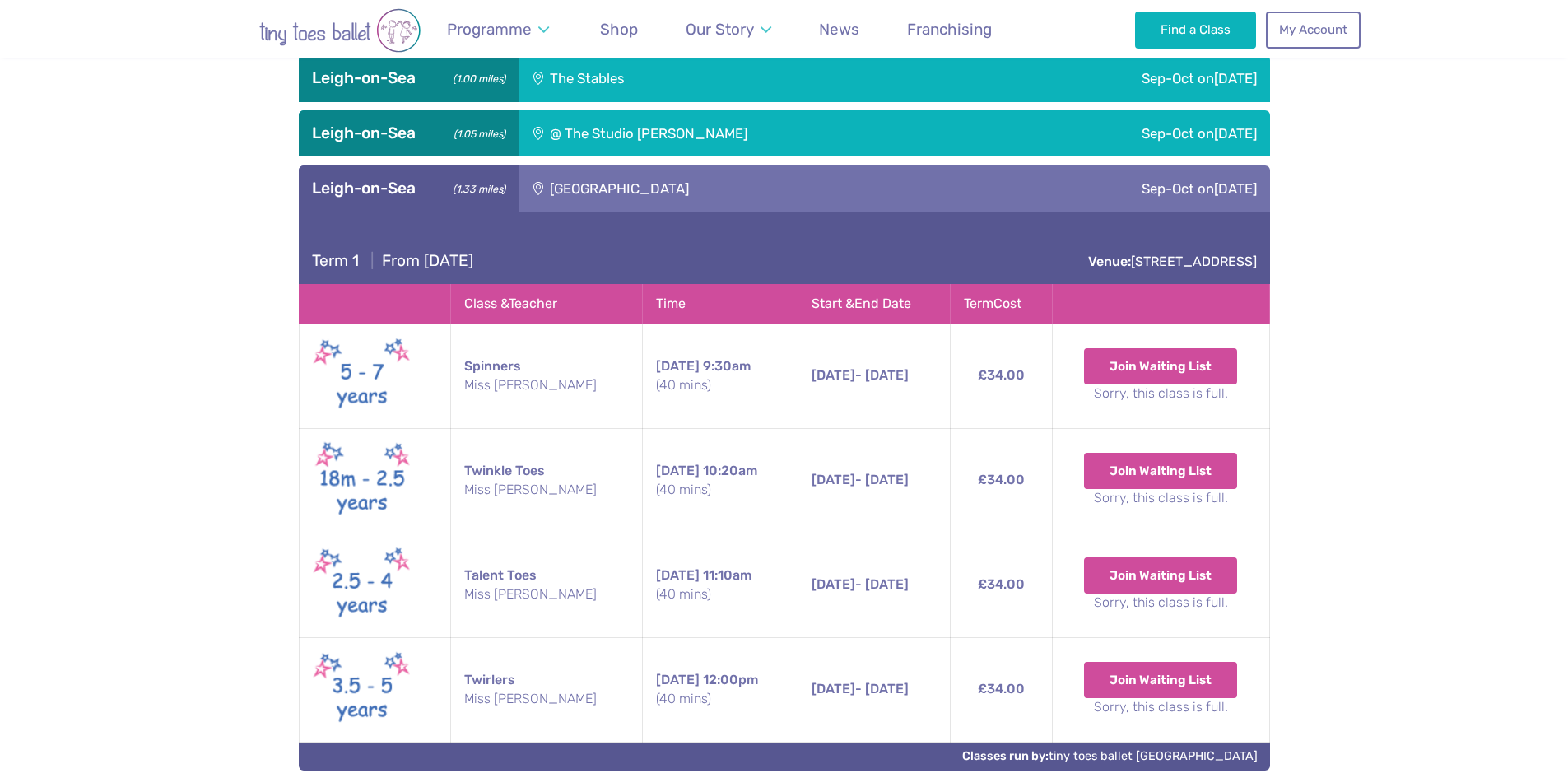
scroll to position [1399, 0]
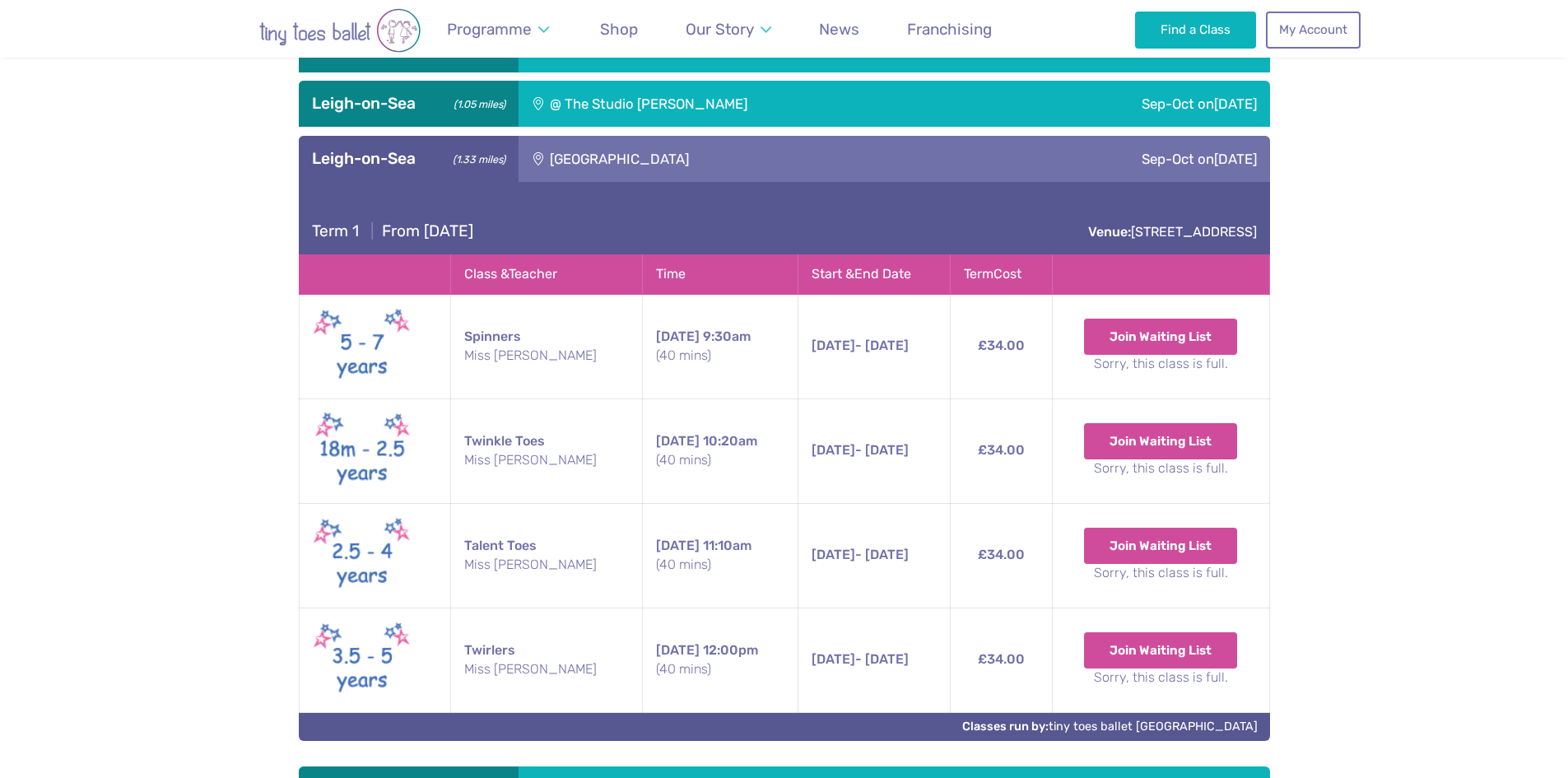
click at [626, 166] on div "[GEOGRAPHIC_DATA]" at bounding box center [730, 159] width 425 height 46
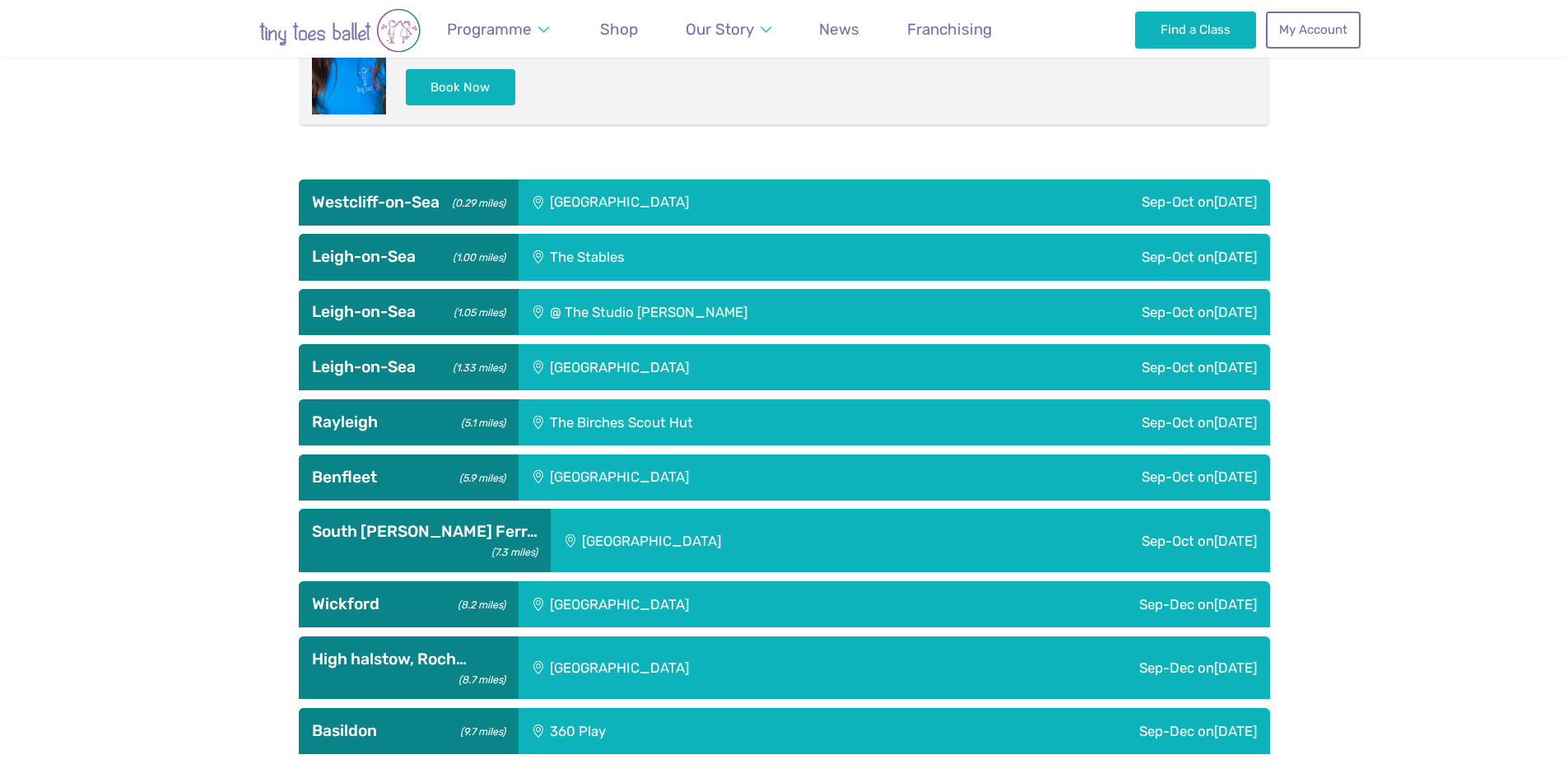
scroll to position [1152, 0]
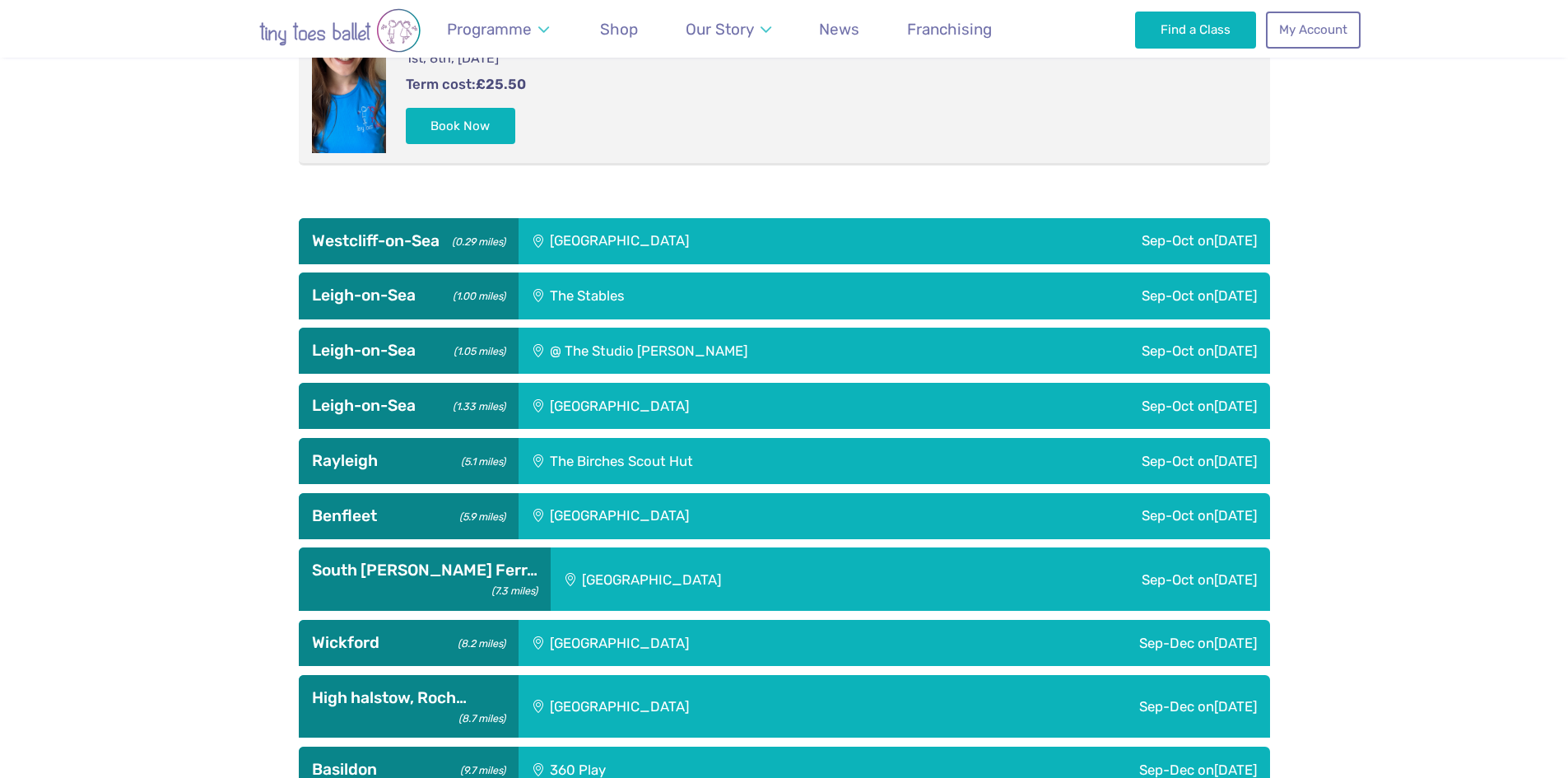
click at [642, 235] on div "[GEOGRAPHIC_DATA]" at bounding box center [730, 241] width 425 height 46
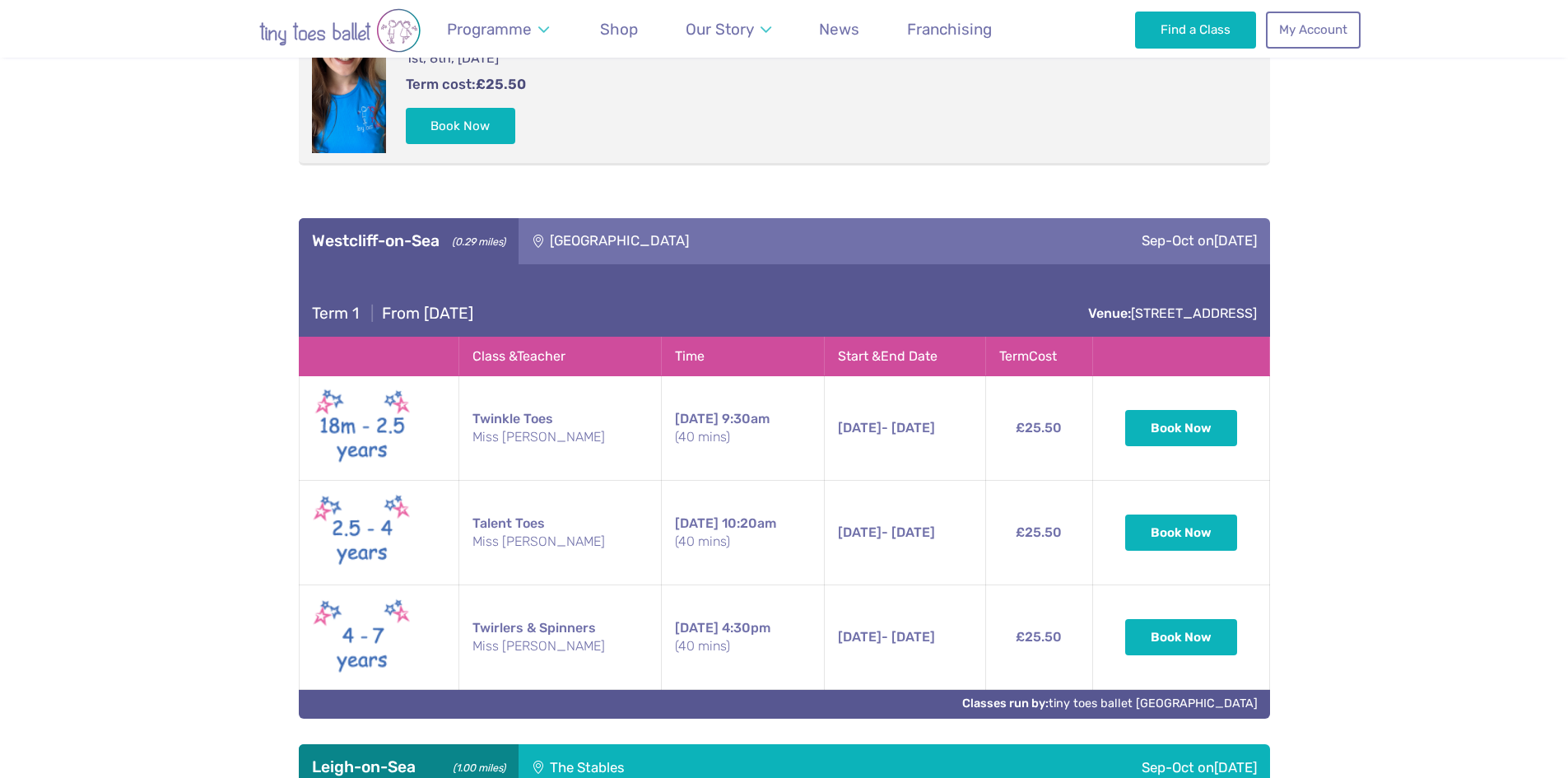
click at [677, 259] on div "[GEOGRAPHIC_DATA]" at bounding box center [730, 241] width 425 height 46
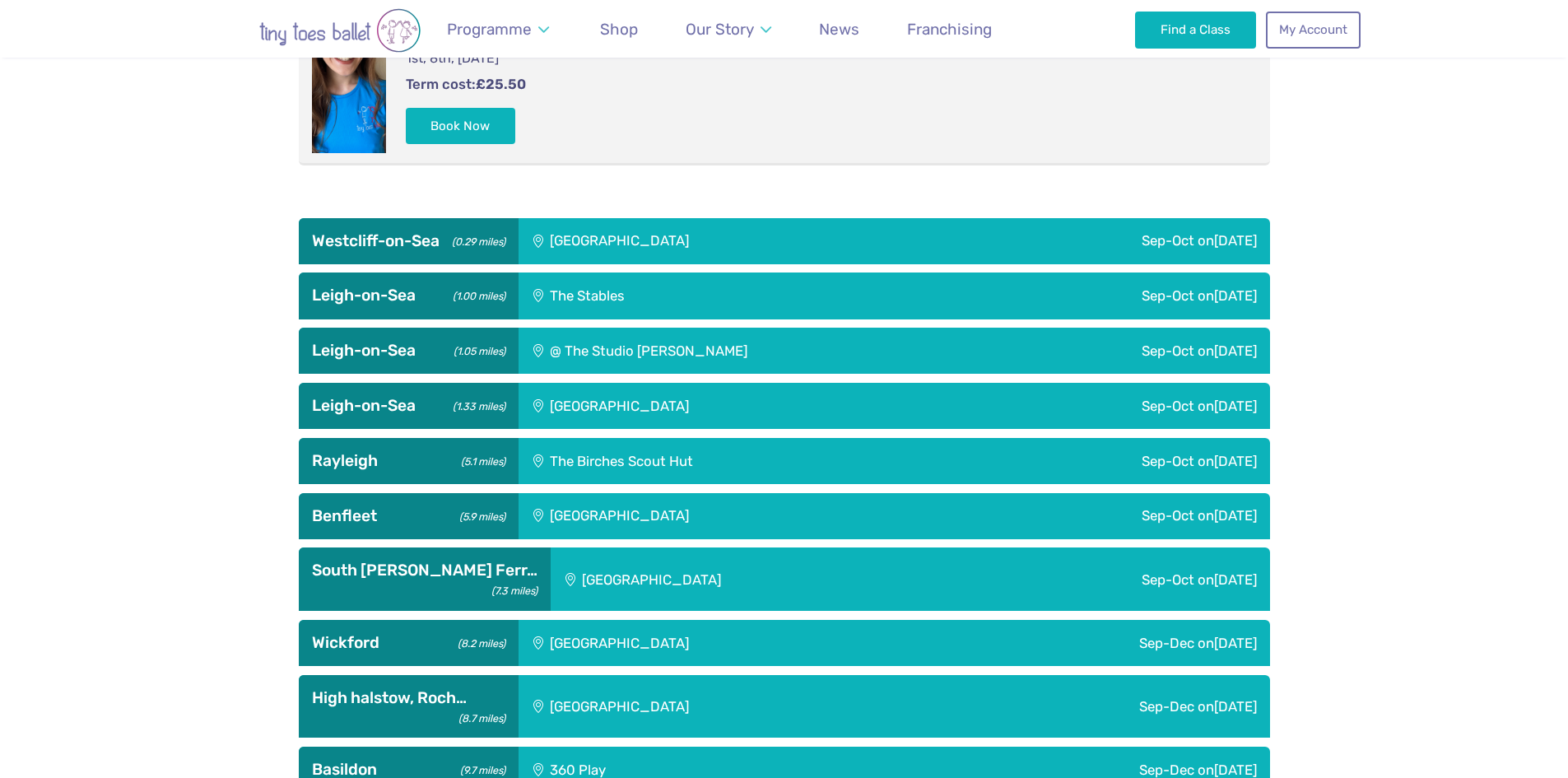
click at [657, 290] on div "The Stables" at bounding box center [691, 295] width 345 height 46
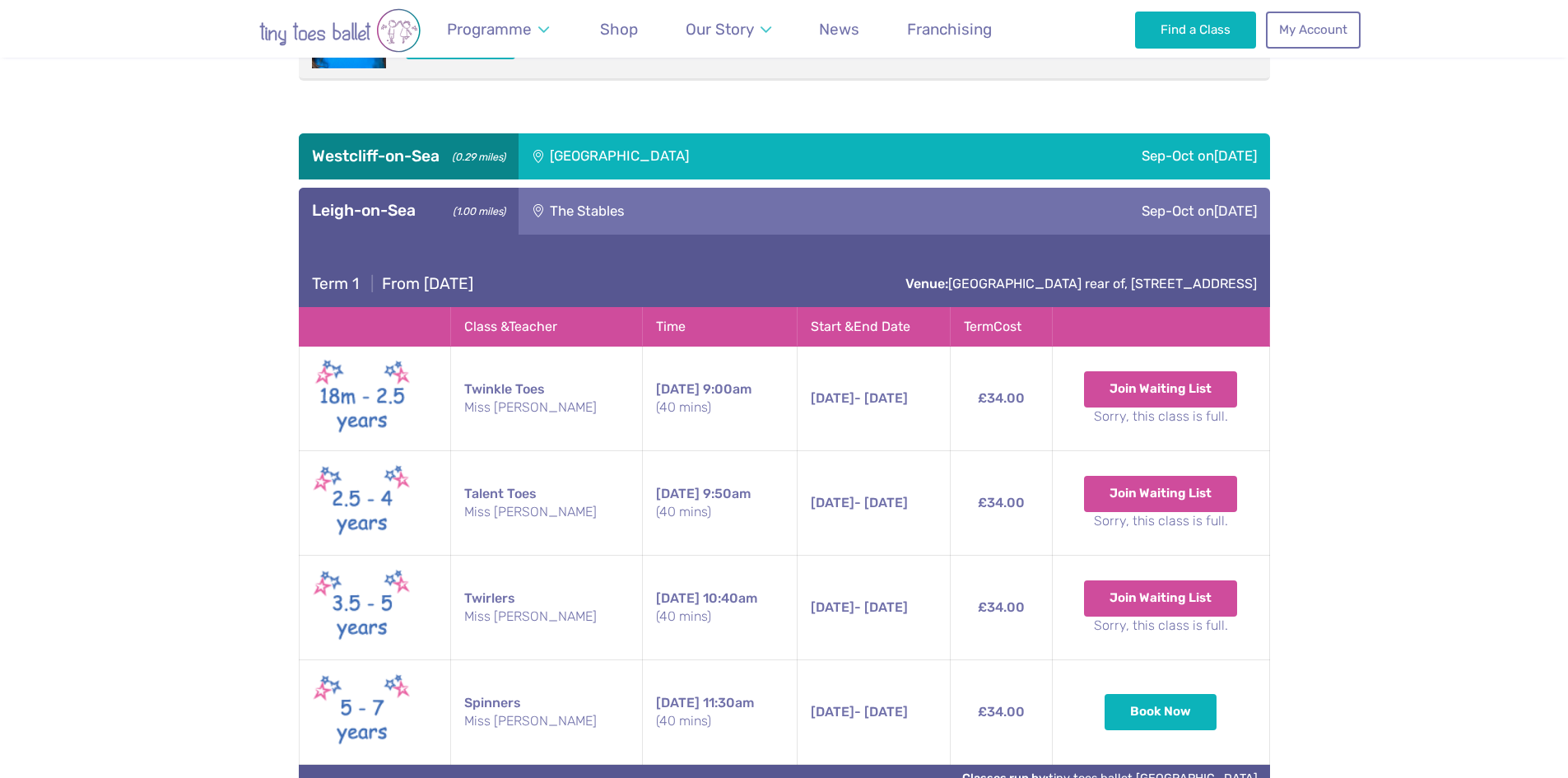
scroll to position [1316, 0]
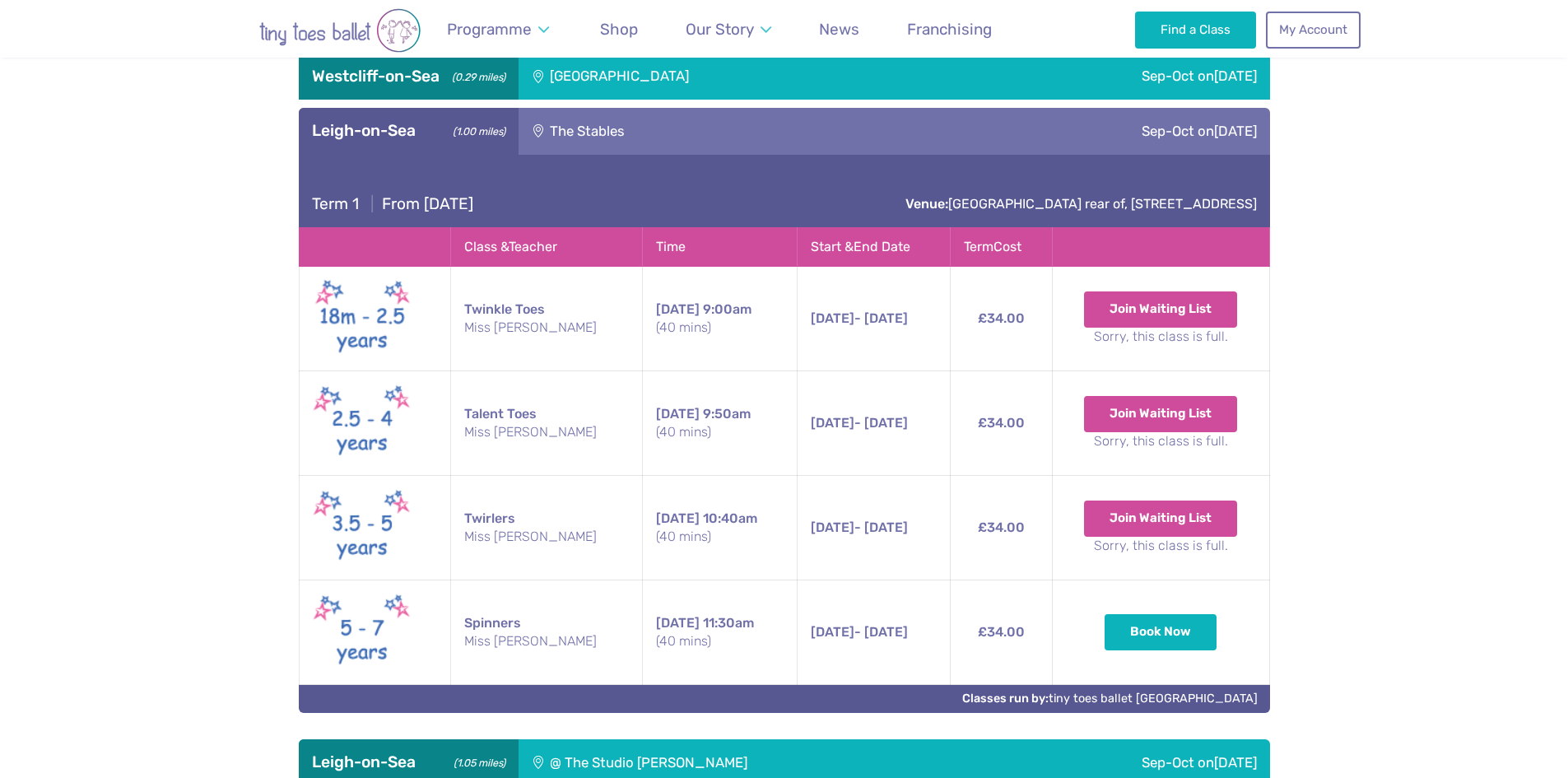
click at [678, 132] on div "The Stables" at bounding box center [691, 131] width 345 height 46
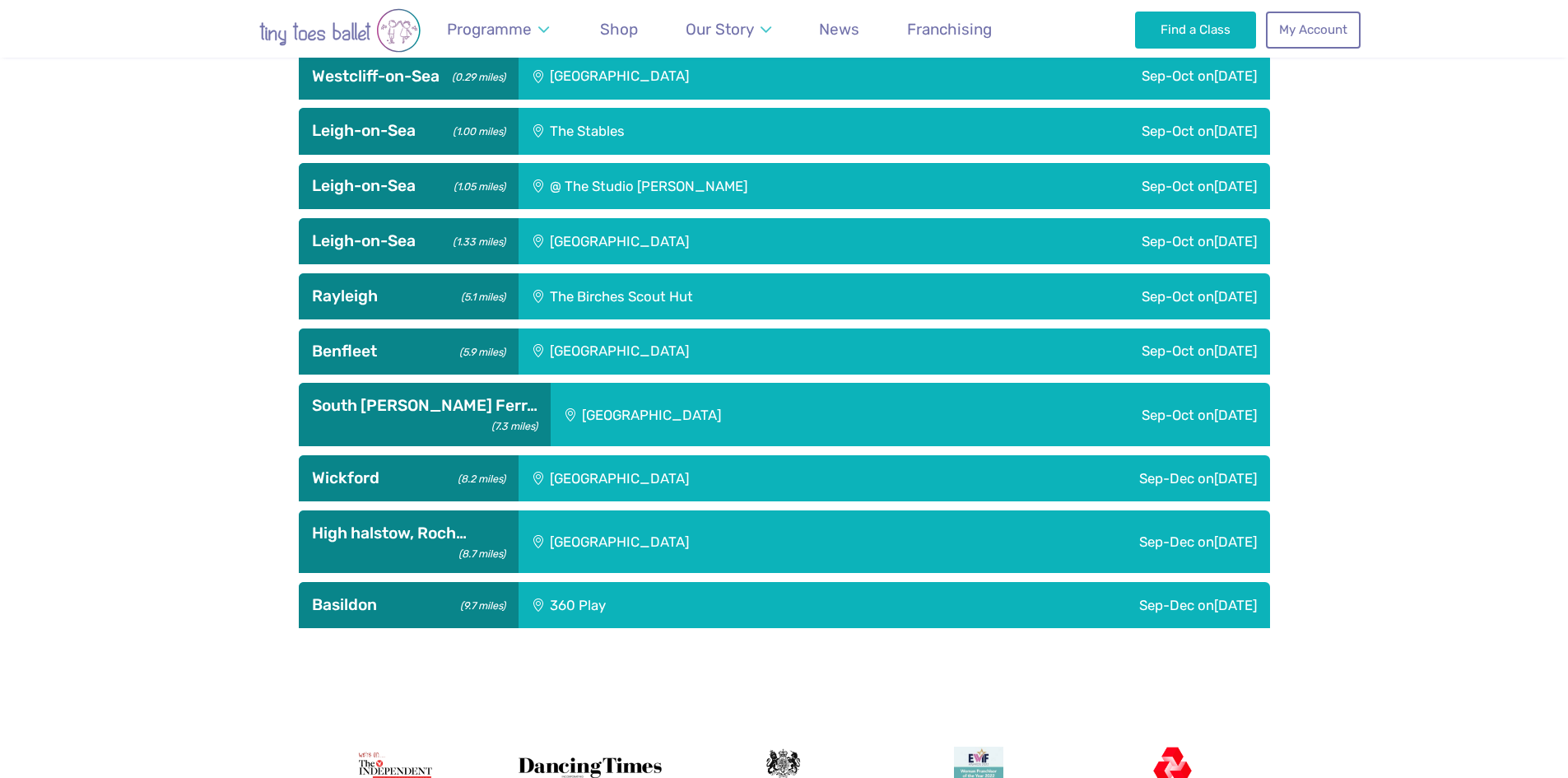
click at [669, 177] on div "@ The Studio [PERSON_NAME]" at bounding box center [755, 186] width 474 height 46
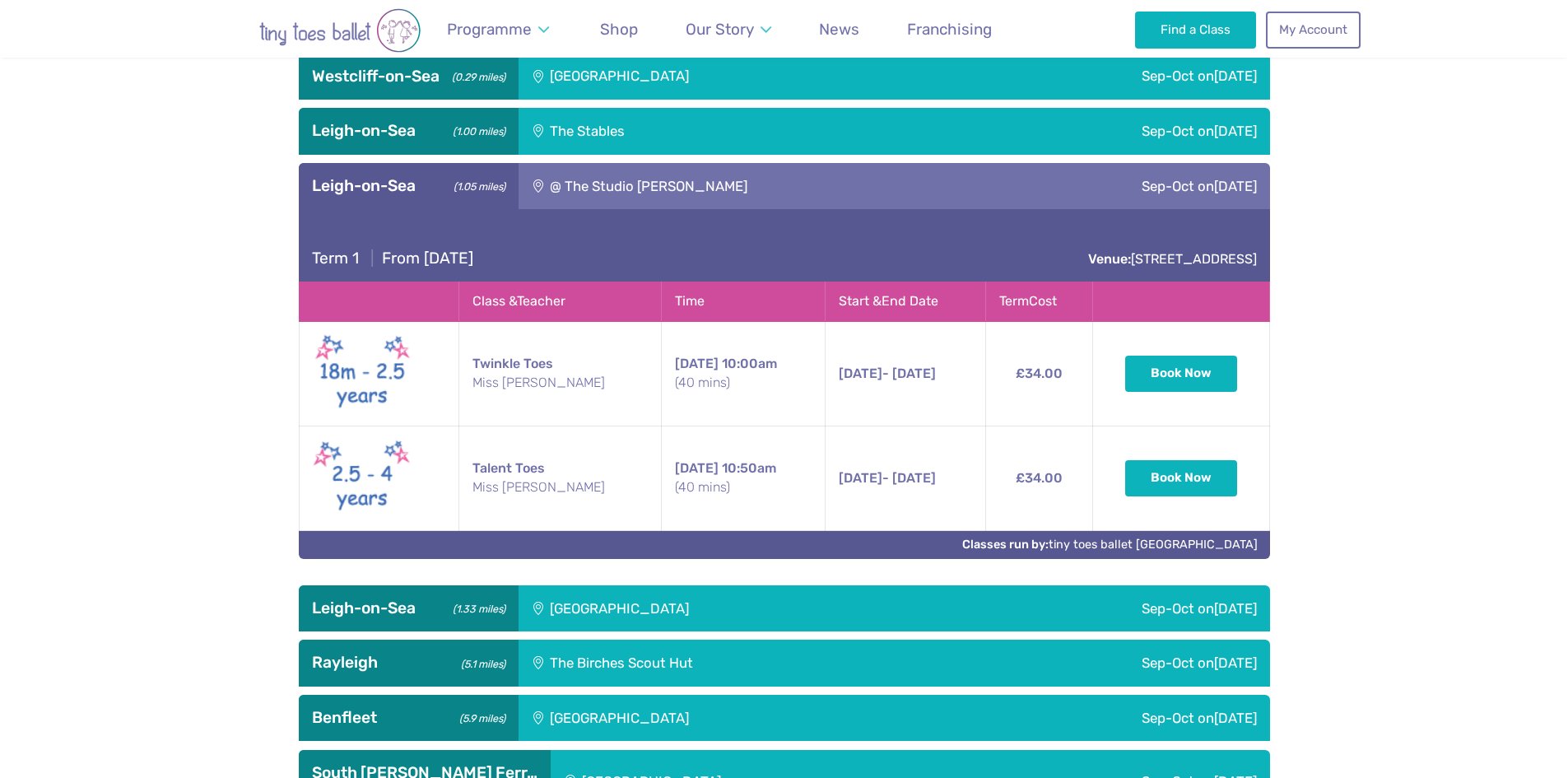
click at [667, 176] on div "@ The Studio [PERSON_NAME]" at bounding box center [755, 186] width 474 height 46
